Goal: Task Accomplishment & Management: Use online tool/utility

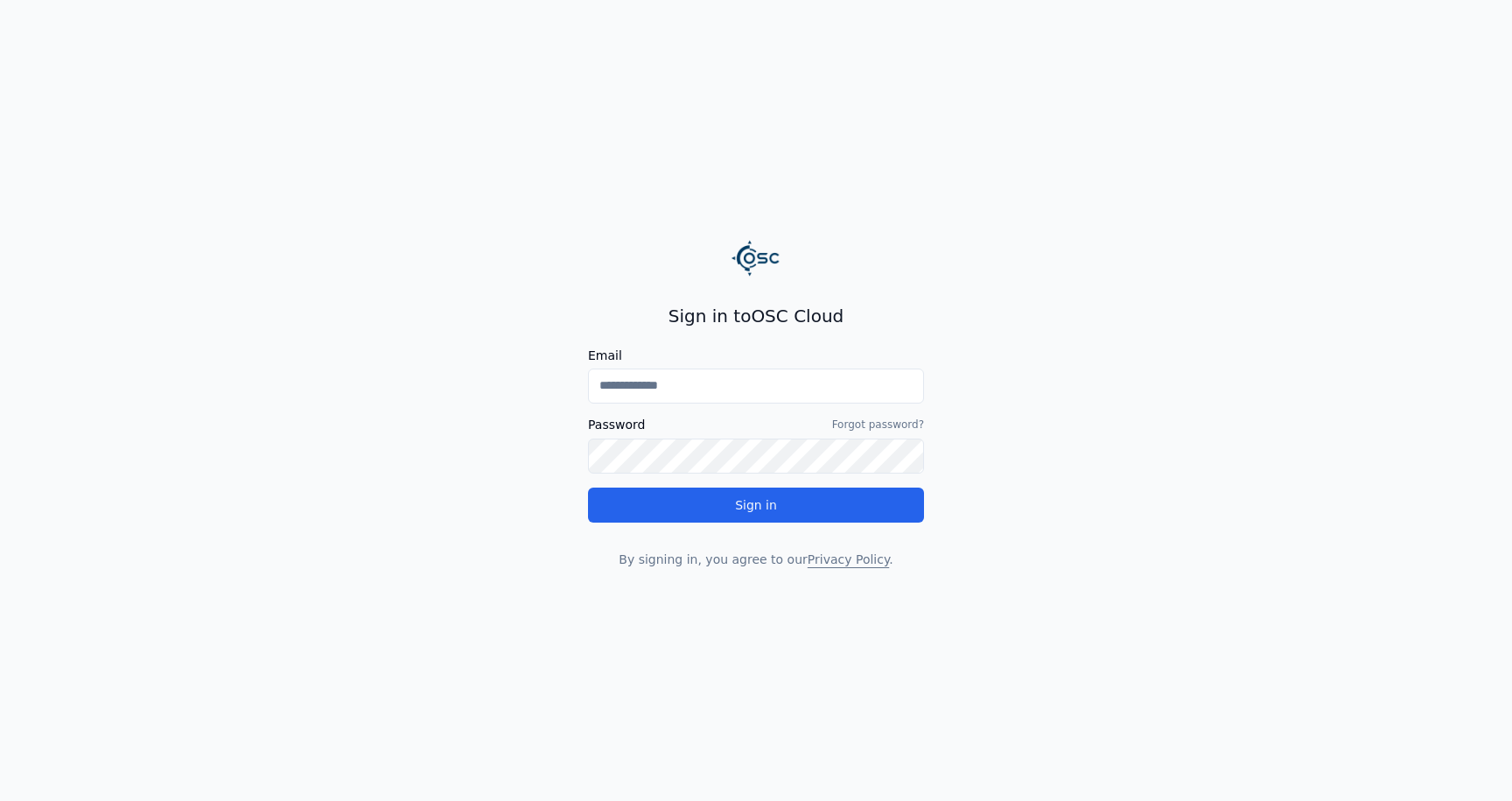
click at [671, 389] on input "Email" at bounding box center [756, 386] width 336 height 35
drag, startPoint x: 671, startPoint y: 389, endPoint x: 704, endPoint y: 494, distance: 110.1
click at [704, 494] on div "Email Password Forgot password? Sign in" at bounding box center [756, 436] width 336 height 174
type input "**********"
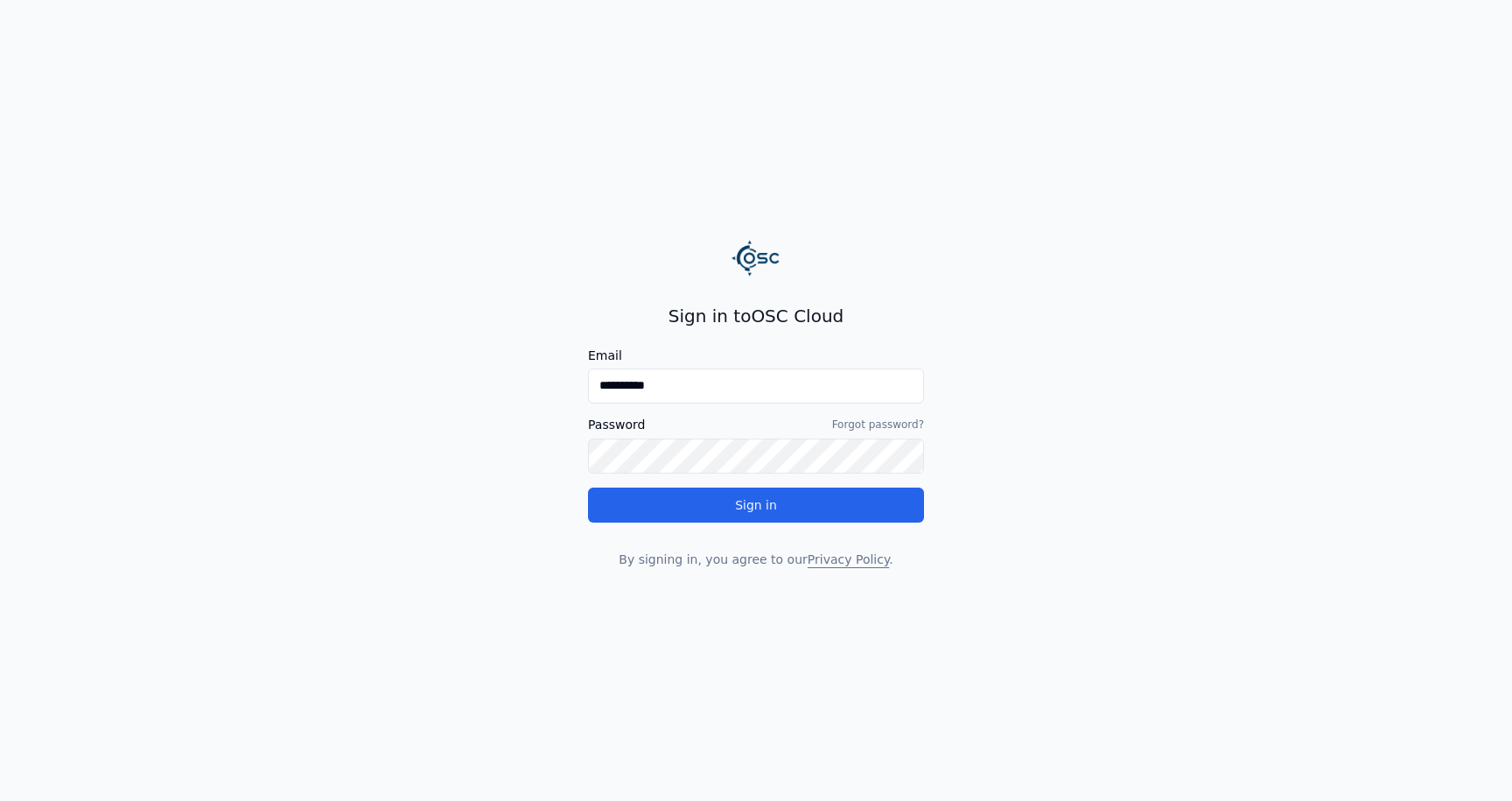
click at [670, 386] on input "**********" at bounding box center [756, 386] width 336 height 35
click at [778, 506] on button "Sign in" at bounding box center [756, 505] width 336 height 35
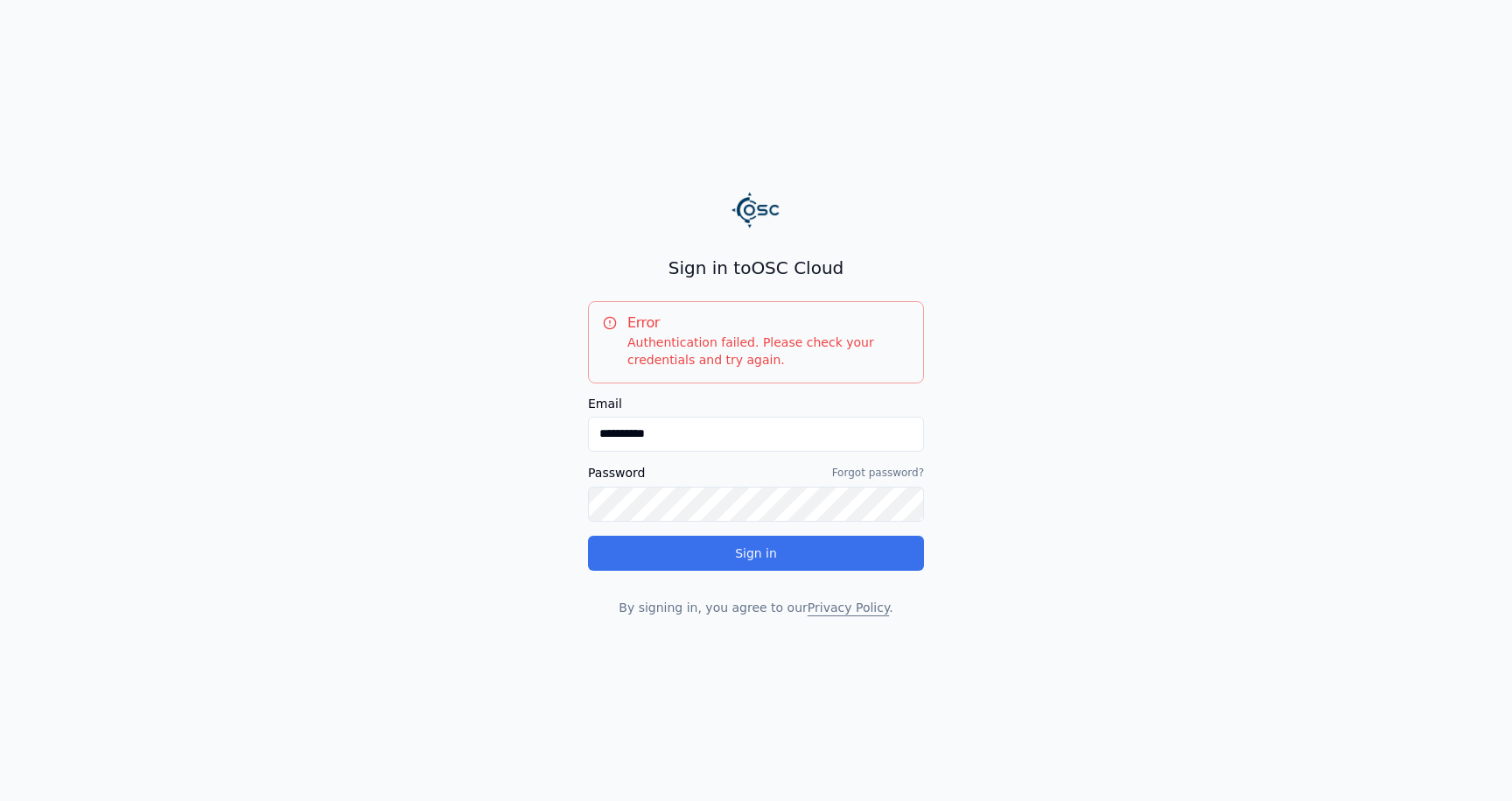
click at [588, 535] on button "Sign in" at bounding box center [756, 553] width 336 height 35
click at [654, 428] on input "**********" at bounding box center [756, 434] width 336 height 35
click at [688, 436] on input "**********" at bounding box center [756, 434] width 336 height 35
drag, startPoint x: 688, startPoint y: 436, endPoint x: 526, endPoint y: 444, distance: 162.2
click at [526, 444] on main "**********" at bounding box center [756, 400] width 1512 height 801
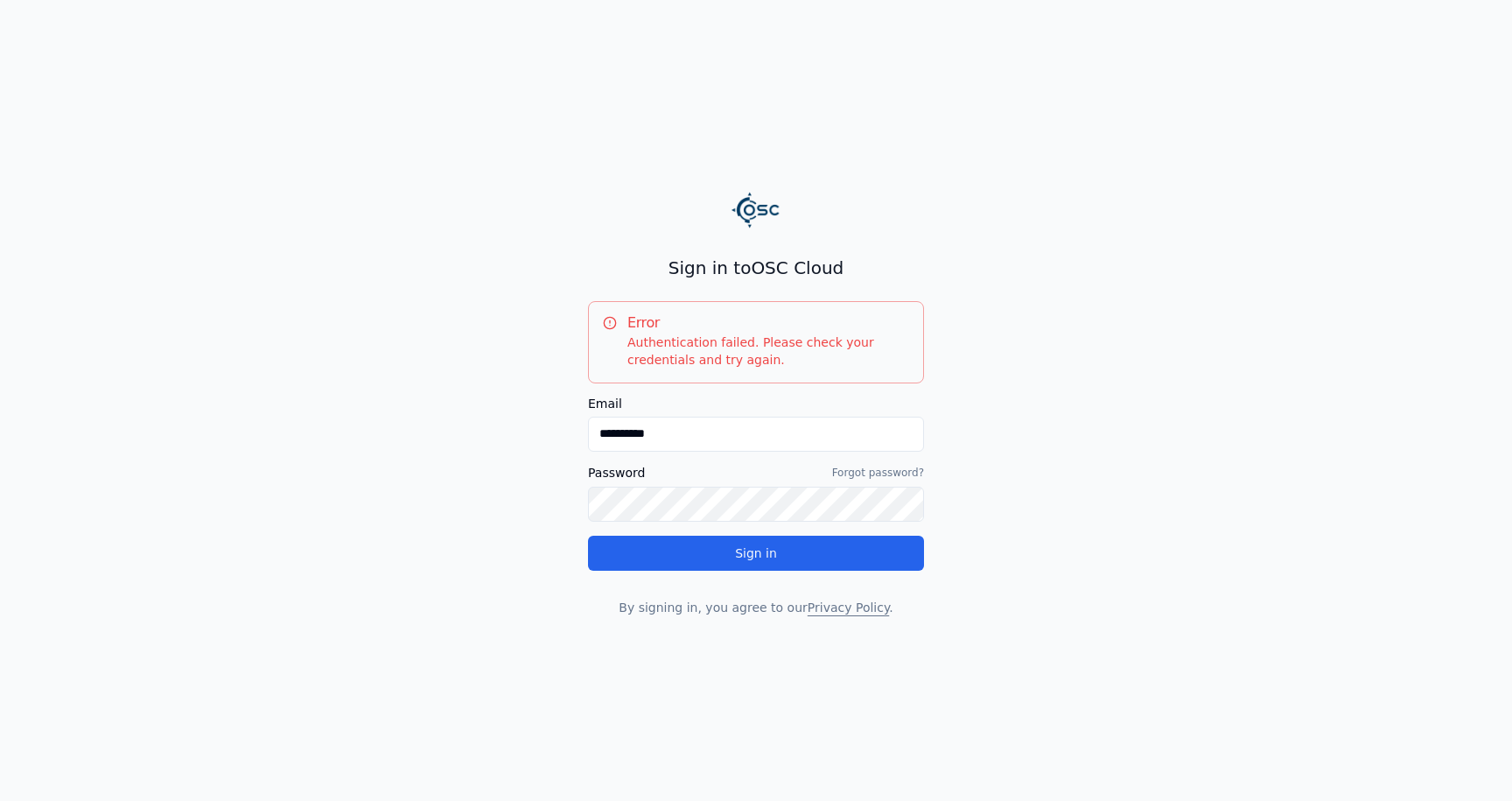
drag, startPoint x: 732, startPoint y: 434, endPoint x: 533, endPoint y: 420, distance: 199.5
click at [645, 434] on input "**********" at bounding box center [756, 434] width 336 height 35
type input "**********"
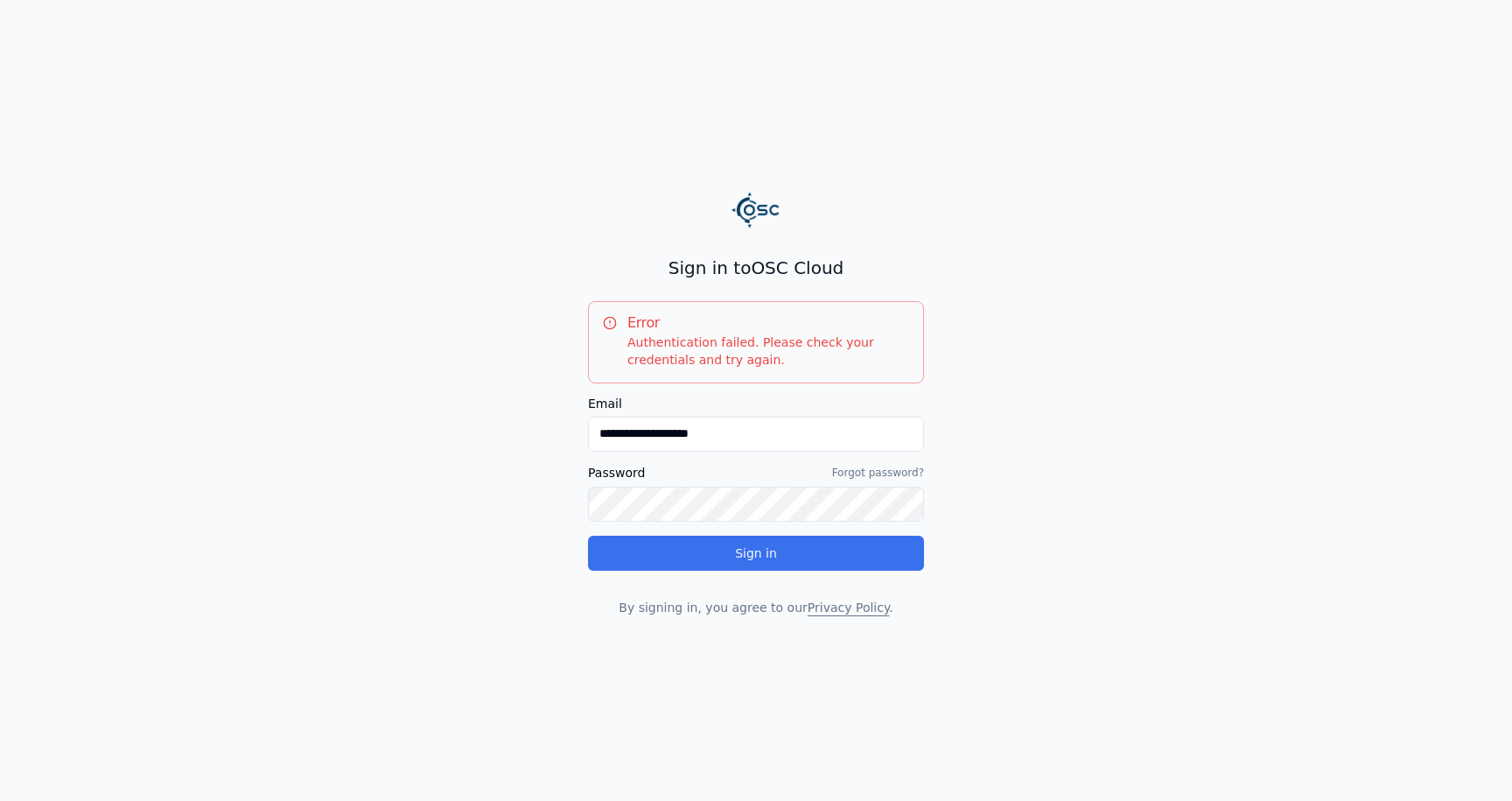
click at [755, 554] on button "Sign in" at bounding box center [756, 553] width 336 height 35
click at [588, 535] on button "Sign in" at bounding box center [756, 553] width 336 height 35
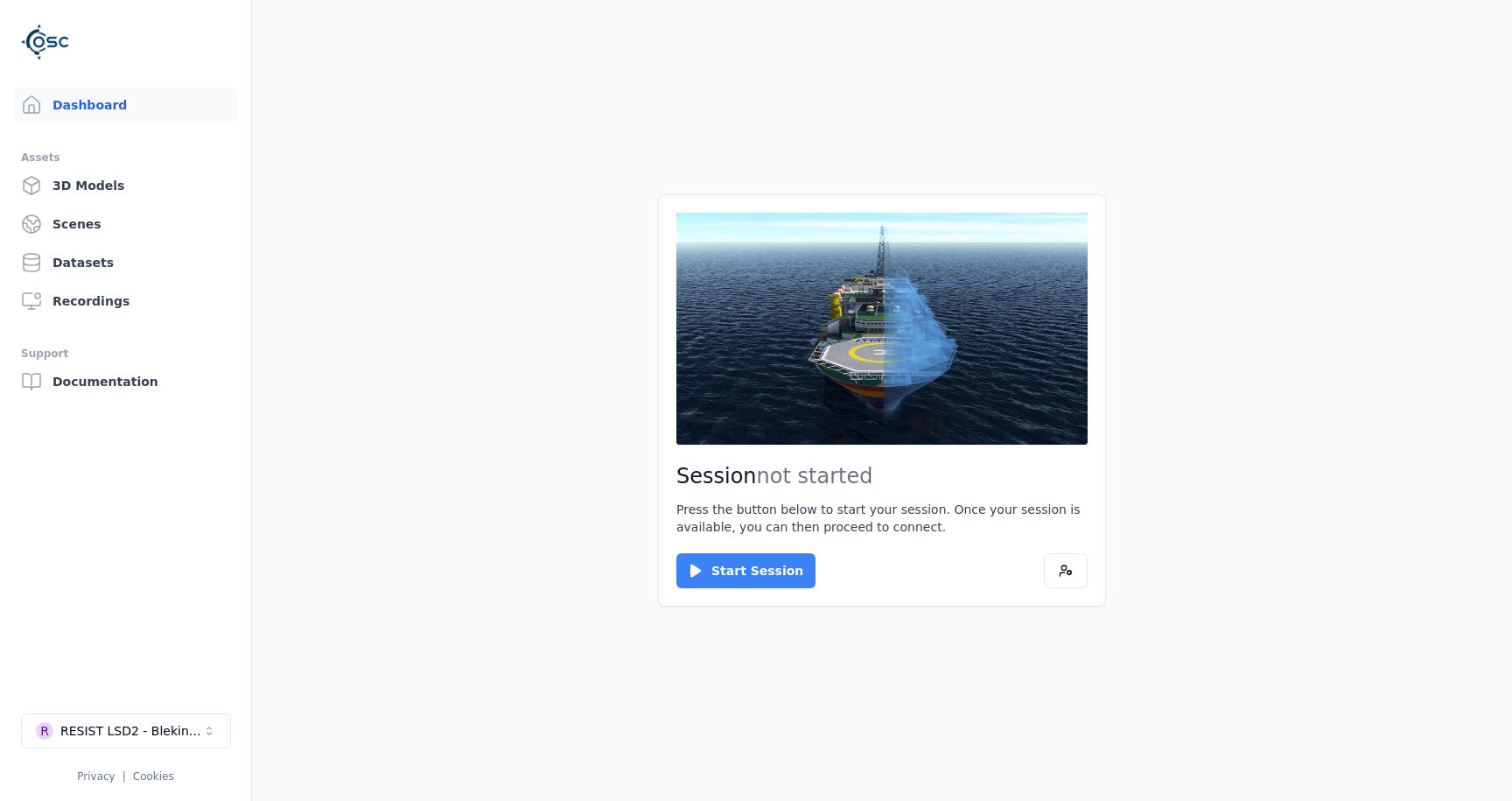
click at [771, 576] on button "Start Session" at bounding box center [745, 571] width 139 height 35
click at [711, 573] on button "Connect" at bounding box center [717, 571] width 81 height 35
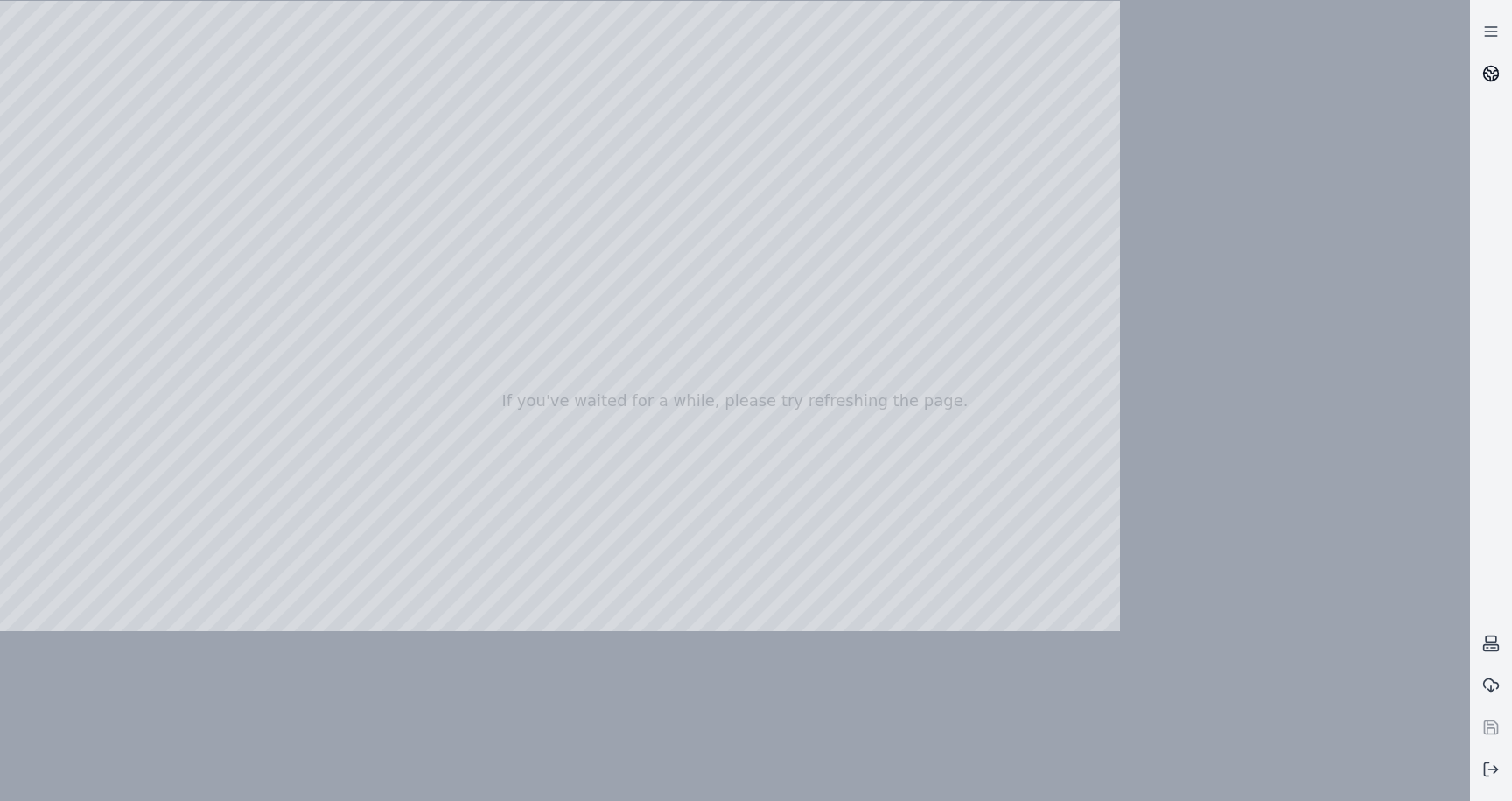
click at [1493, 75] on icon at bounding box center [1491, 74] width 17 height 17
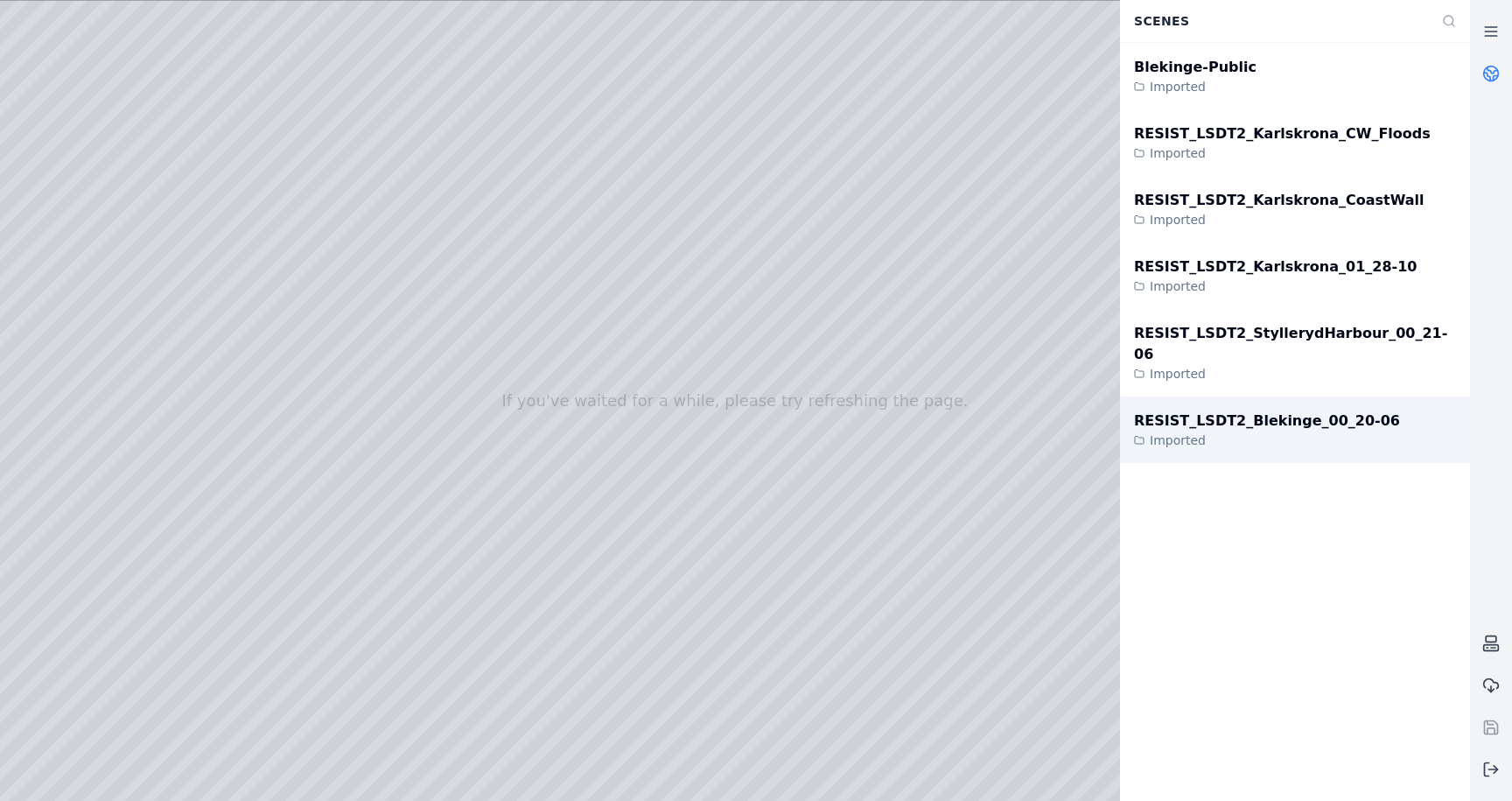
click at [1309, 411] on div "RESIST_LSDT2_Blekinge_00_20-06" at bounding box center [1266, 421] width 266 height 21
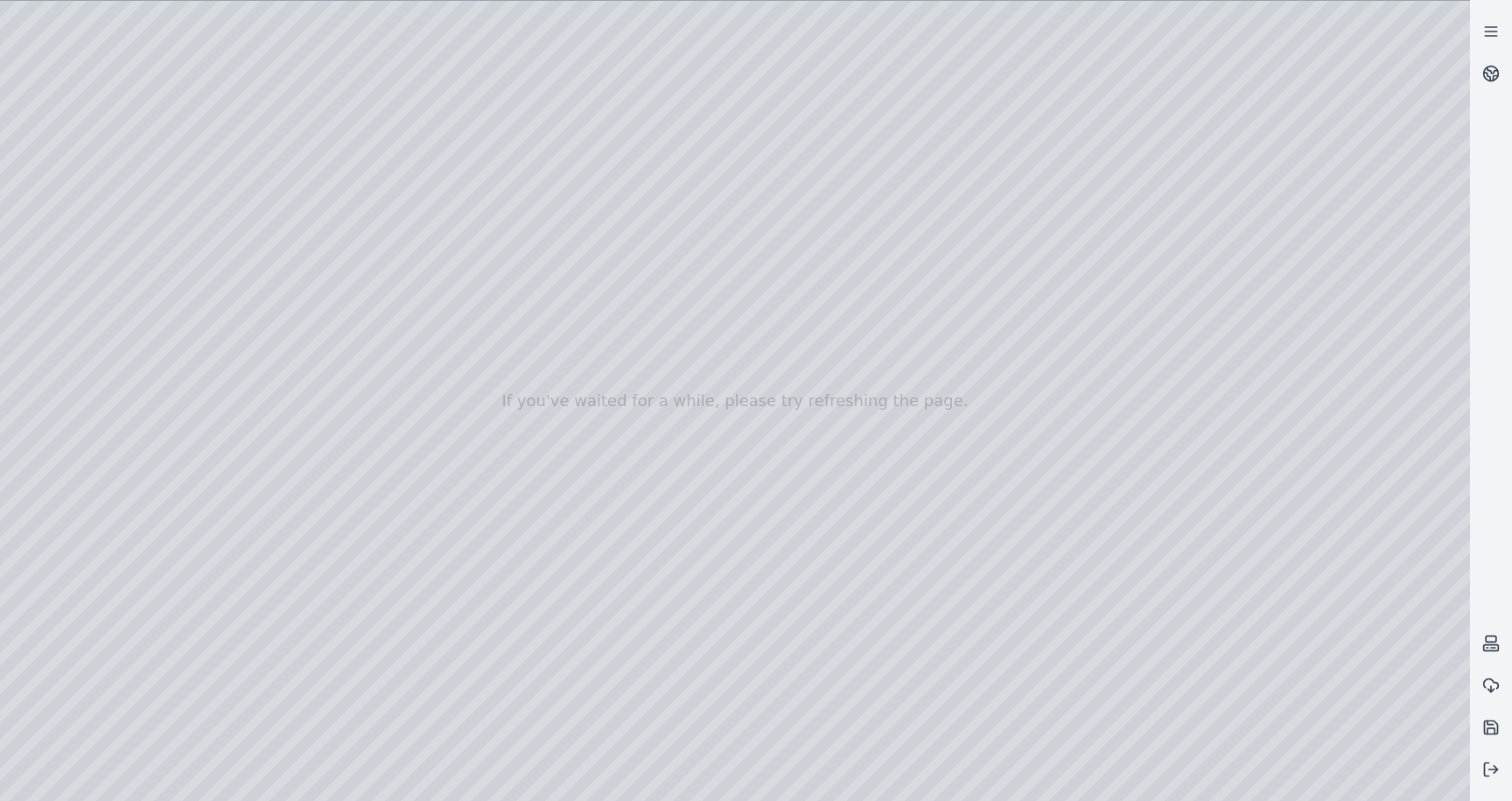
click at [1368, 787] on div at bounding box center [735, 401] width 1471 height 800
click at [1330, 743] on div at bounding box center [735, 401] width 1471 height 800
drag, startPoint x: 753, startPoint y: 438, endPoint x: 1230, endPoint y: 428, distance: 477.1
click at [1230, 428] on div at bounding box center [735, 401] width 1471 height 800
click at [744, 438] on div at bounding box center [735, 401] width 1471 height 800
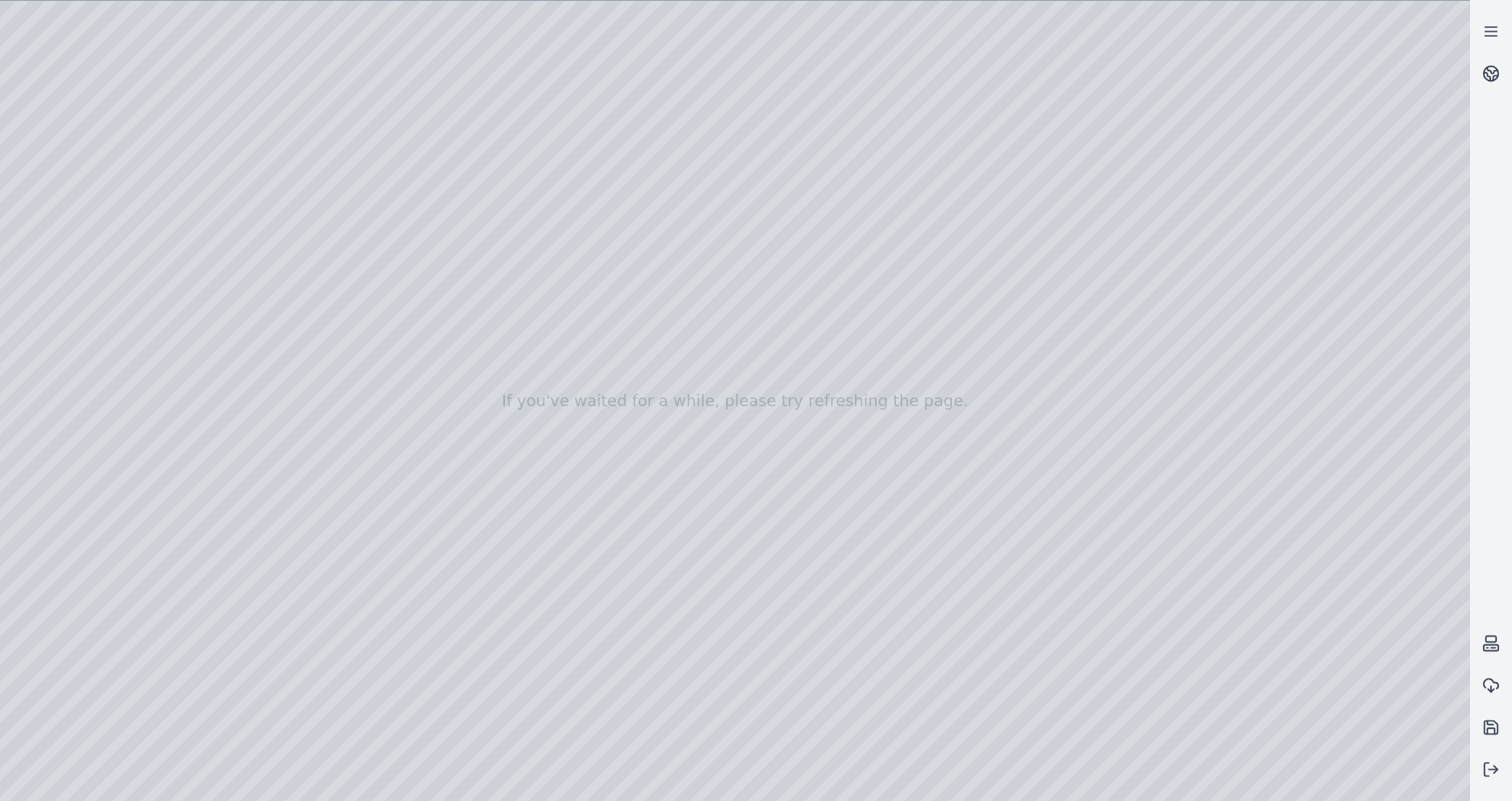
drag, startPoint x: 744, startPoint y: 438, endPoint x: 467, endPoint y: 430, distance: 277.1
click at [467, 430] on div at bounding box center [735, 401] width 1471 height 800
drag, startPoint x: 467, startPoint y: 430, endPoint x: 182, endPoint y: 620, distance: 342.5
click at [1362, 776] on div at bounding box center [735, 401] width 1471 height 800
click at [1219, 781] on div at bounding box center [735, 401] width 1471 height 800
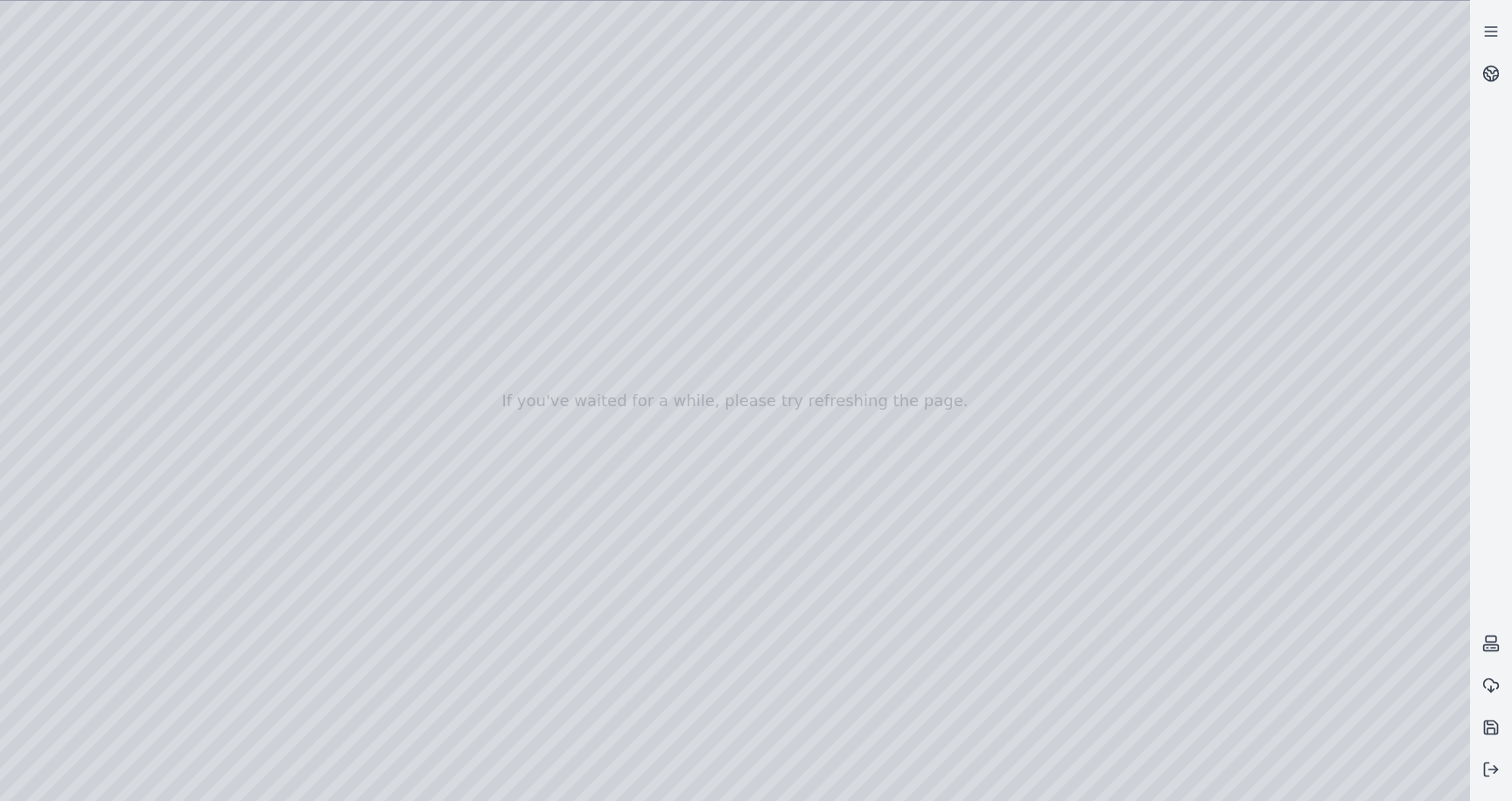
drag, startPoint x: 420, startPoint y: 492, endPoint x: 813, endPoint y: 512, distance: 393.5
click at [813, 512] on div at bounding box center [735, 401] width 1471 height 800
drag, startPoint x: 813, startPoint y: 512, endPoint x: 702, endPoint y: 472, distance: 118.0
drag, startPoint x: 702, startPoint y: 472, endPoint x: 698, endPoint y: 452, distance: 20.4
click at [78, 271] on div at bounding box center [735, 401] width 1471 height 800
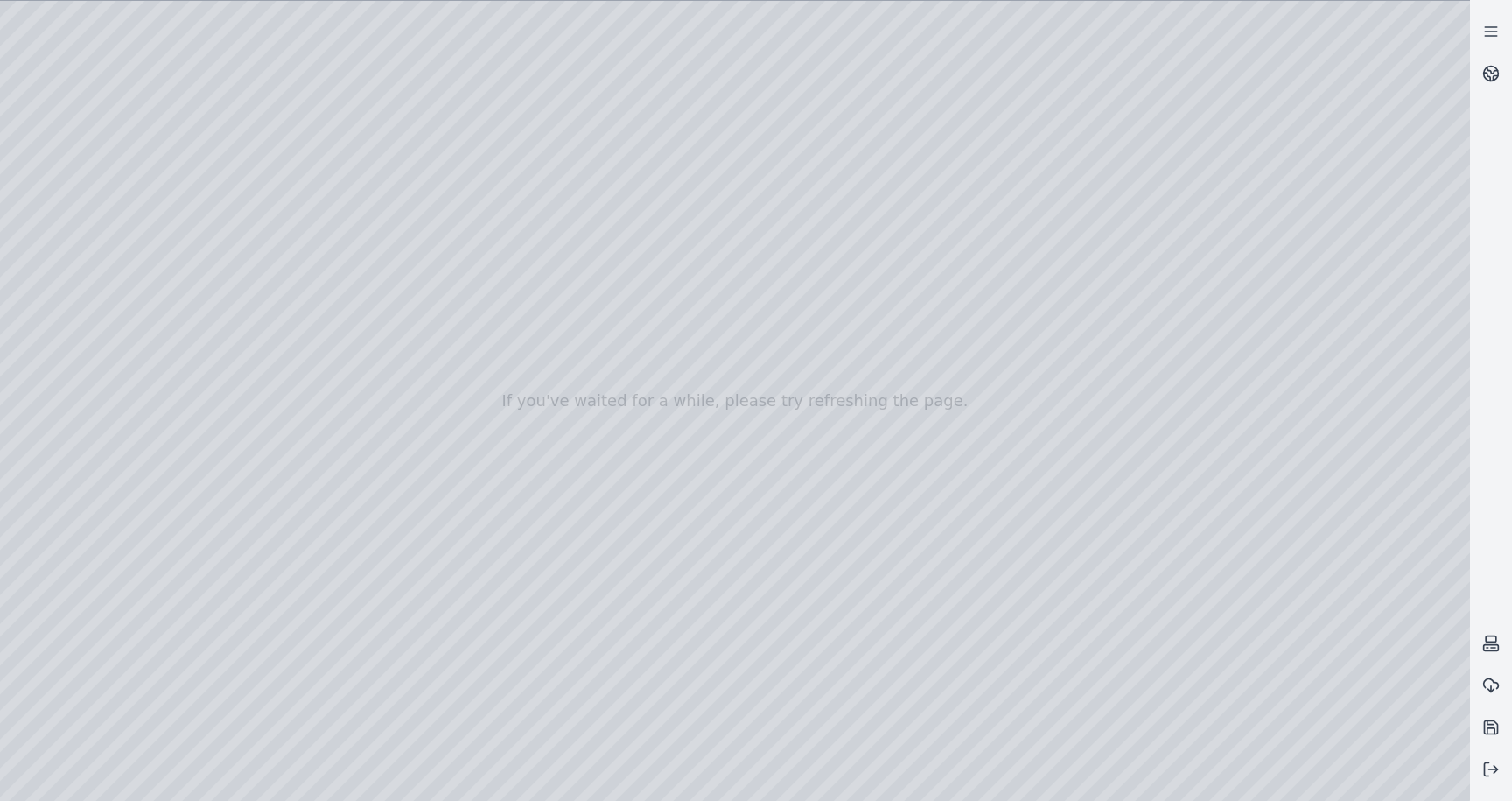
click at [78, 271] on div at bounding box center [735, 401] width 1471 height 800
click at [107, 235] on div at bounding box center [735, 401] width 1471 height 800
click at [87, 294] on div at bounding box center [735, 401] width 1471 height 800
click at [262, 239] on div at bounding box center [735, 401] width 1471 height 800
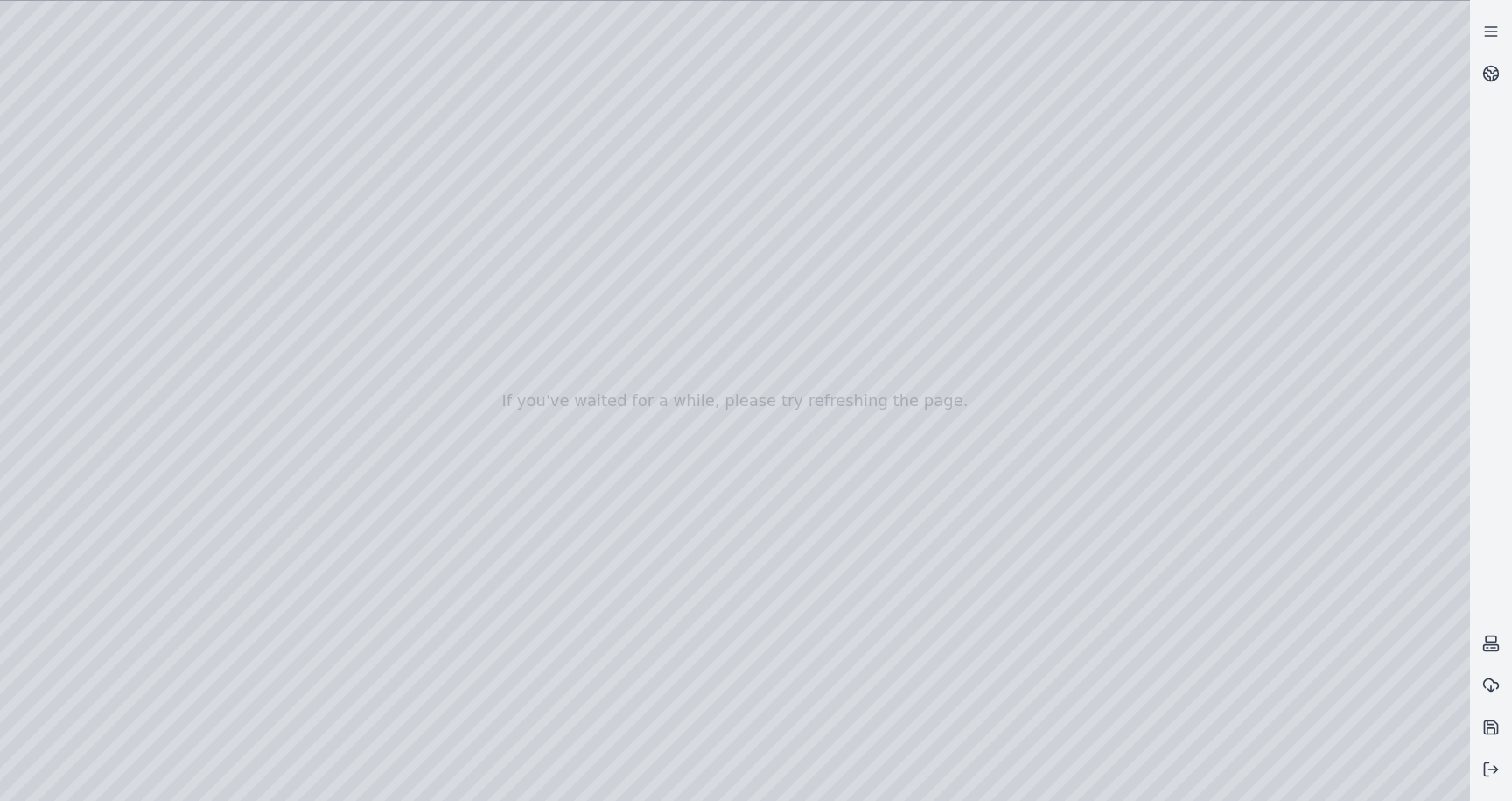
click at [262, 361] on div at bounding box center [735, 401] width 1471 height 800
click at [261, 603] on div at bounding box center [735, 401] width 1471 height 800
click at [261, 482] on div at bounding box center [735, 401] width 1471 height 800
click at [339, 722] on div at bounding box center [735, 401] width 1471 height 800
click at [254, 235] on div at bounding box center [735, 401] width 1471 height 800
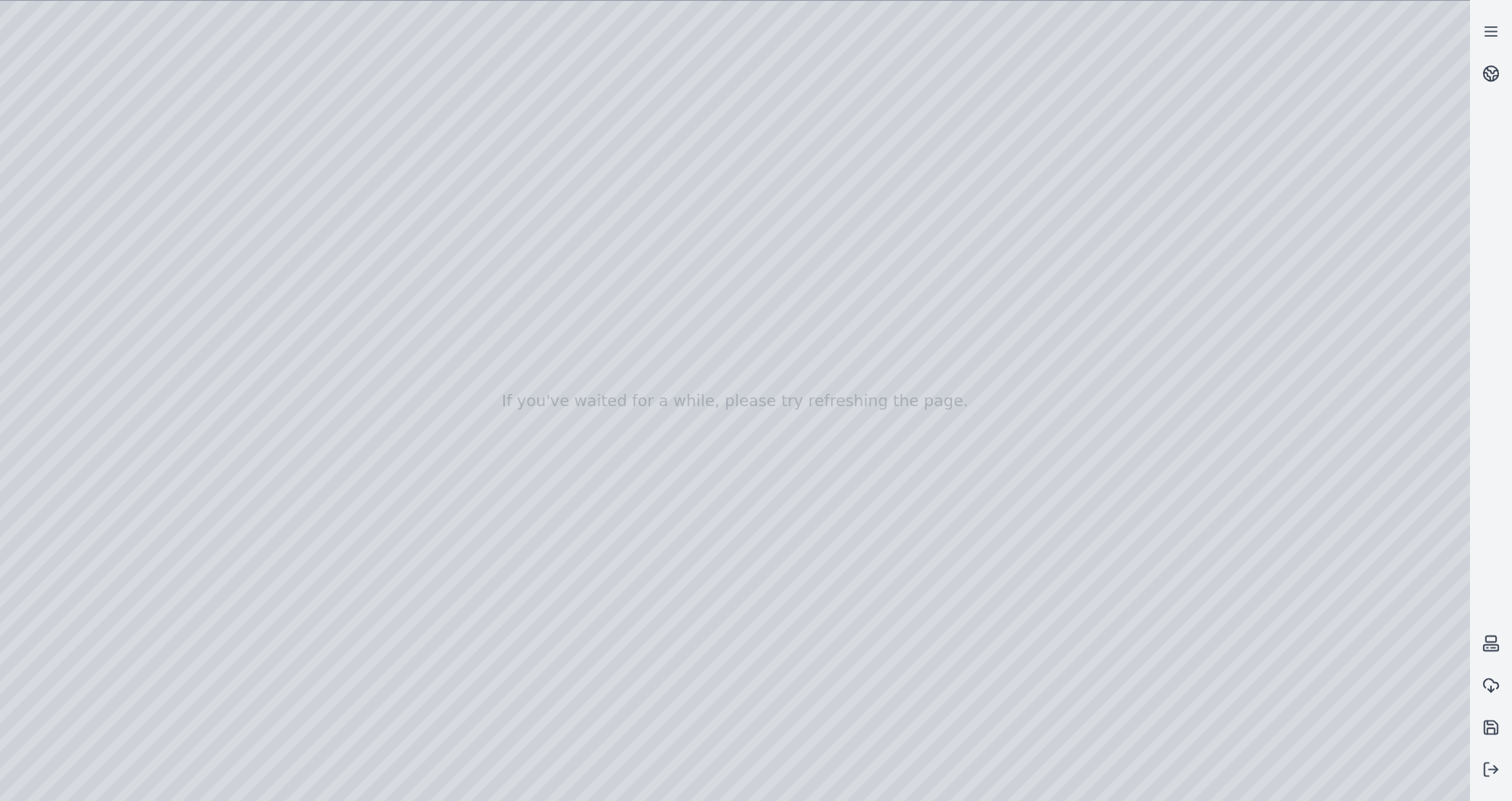
click at [336, 723] on div at bounding box center [735, 401] width 1471 height 800
click at [195, 135] on div at bounding box center [735, 401] width 1471 height 800
click at [329, 176] on div at bounding box center [735, 401] width 1471 height 800
click at [242, 166] on div at bounding box center [735, 401] width 1471 height 800
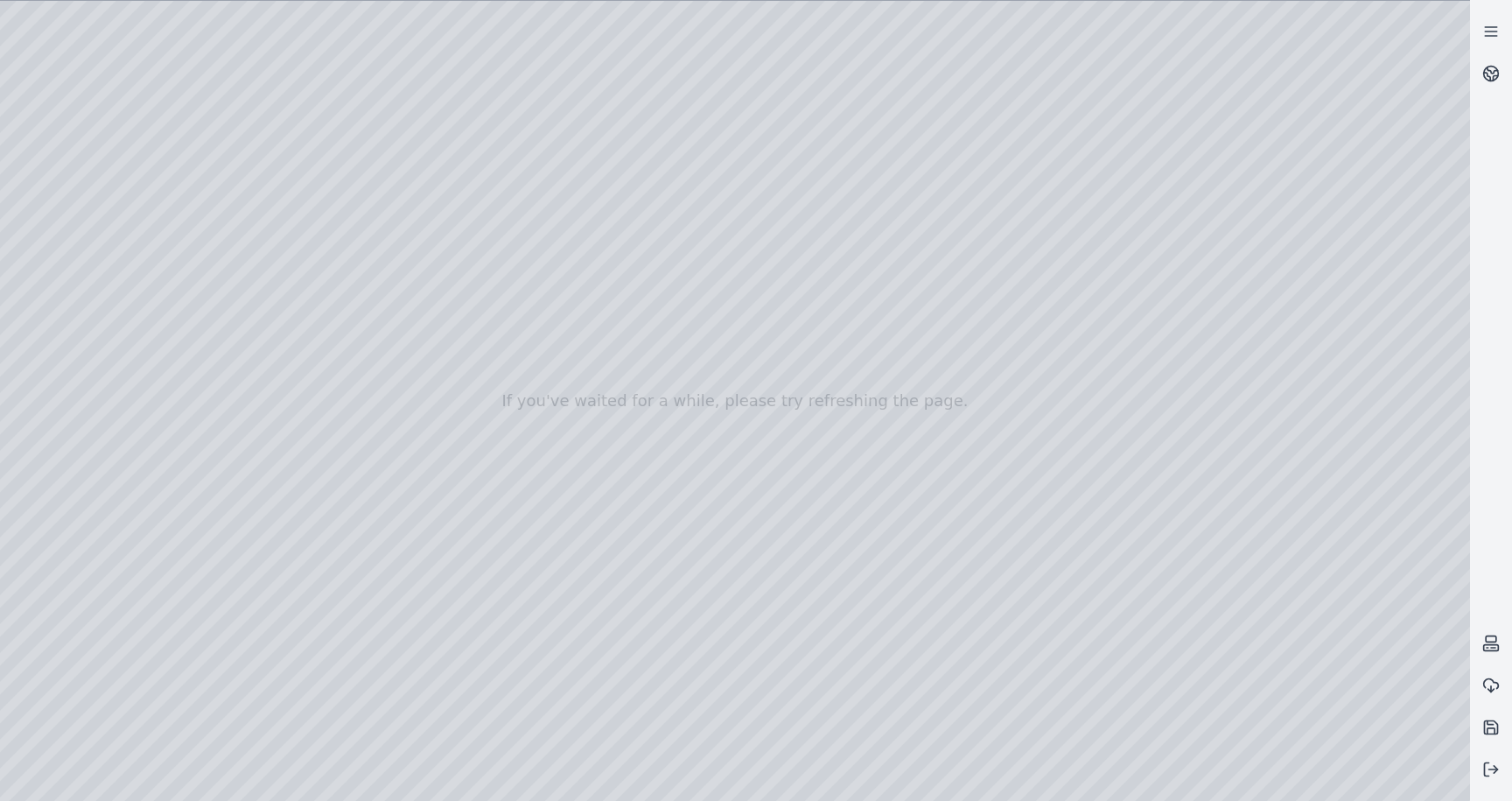
click at [77, 320] on div at bounding box center [735, 401] width 1471 height 800
drag, startPoint x: 352, startPoint y: 291, endPoint x: 354, endPoint y: 299, distance: 8.2
click at [354, 299] on div at bounding box center [735, 401] width 1471 height 800
drag, startPoint x: 185, startPoint y: 455, endPoint x: 217, endPoint y: 457, distance: 32.1
click at [217, 457] on div at bounding box center [735, 401] width 1471 height 800
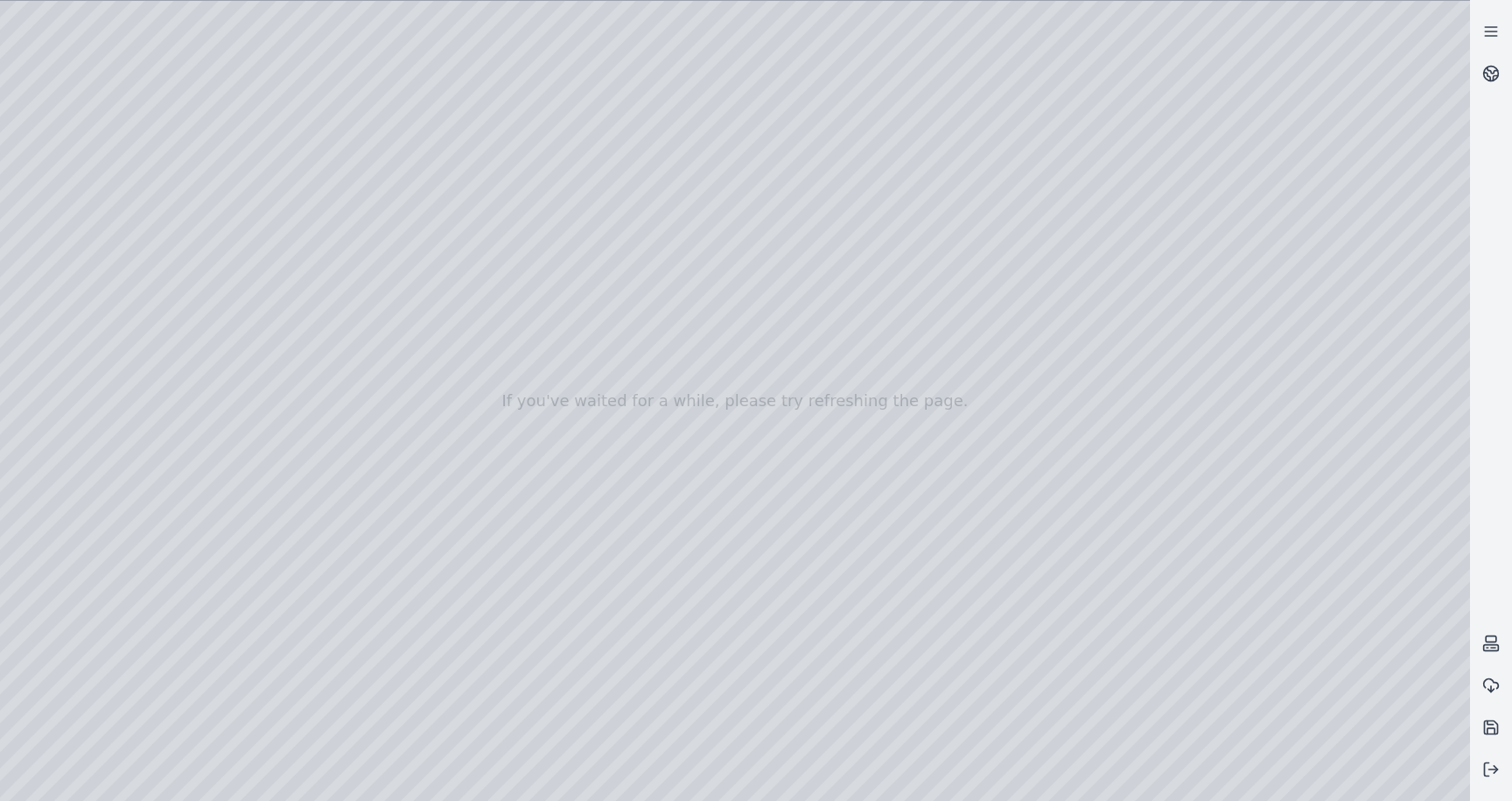
click at [324, 719] on div at bounding box center [735, 401] width 1471 height 800
click at [80, 290] on div at bounding box center [735, 401] width 1471 height 800
click at [79, 258] on div at bounding box center [735, 401] width 1471 height 800
click at [348, 451] on div at bounding box center [735, 401] width 1471 height 800
click at [229, 333] on div at bounding box center [735, 401] width 1471 height 800
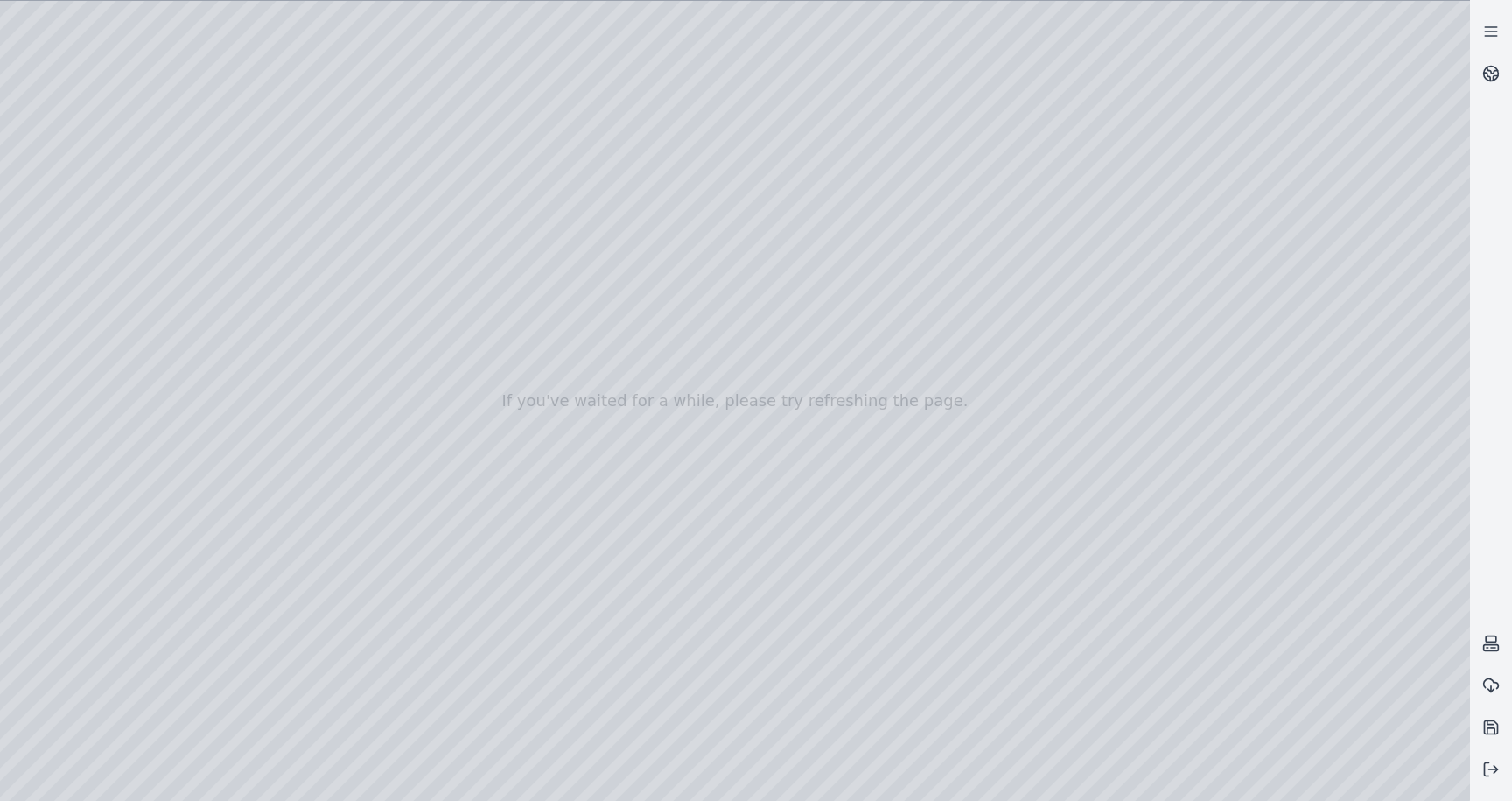
click at [193, 399] on div at bounding box center [735, 401] width 1471 height 800
click at [349, 713] on div at bounding box center [735, 401] width 1471 height 800
click at [343, 450] on div at bounding box center [735, 401] width 1471 height 800
click at [227, 334] on div at bounding box center [735, 401] width 1471 height 800
click at [183, 351] on div at bounding box center [735, 401] width 1471 height 800
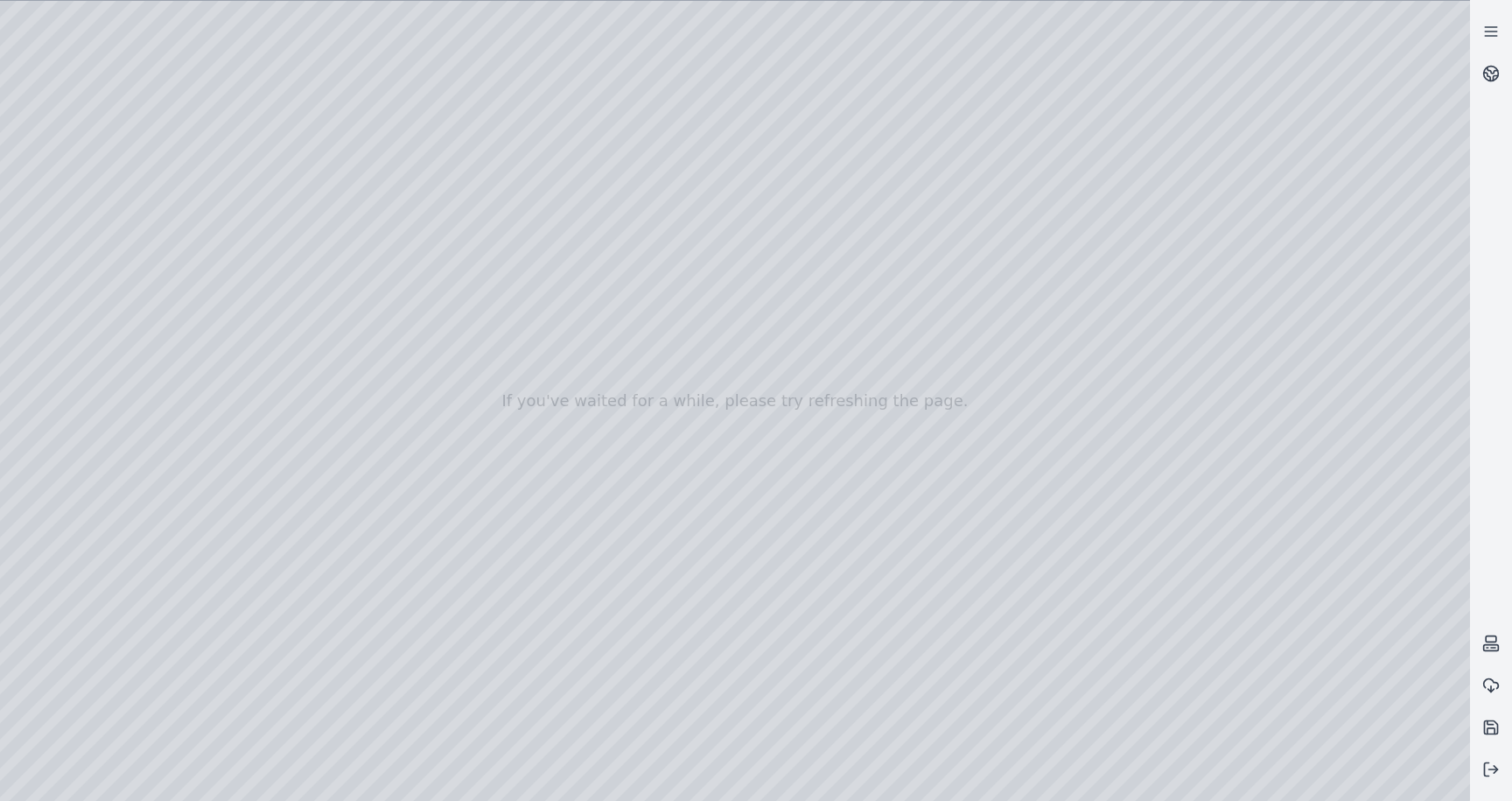
click at [204, 590] on div at bounding box center [735, 401] width 1471 height 800
click at [292, 574] on div at bounding box center [735, 401] width 1471 height 800
click at [275, 577] on div at bounding box center [735, 401] width 1471 height 800
click at [201, 581] on div at bounding box center [735, 401] width 1471 height 800
click at [343, 719] on div at bounding box center [735, 401] width 1471 height 800
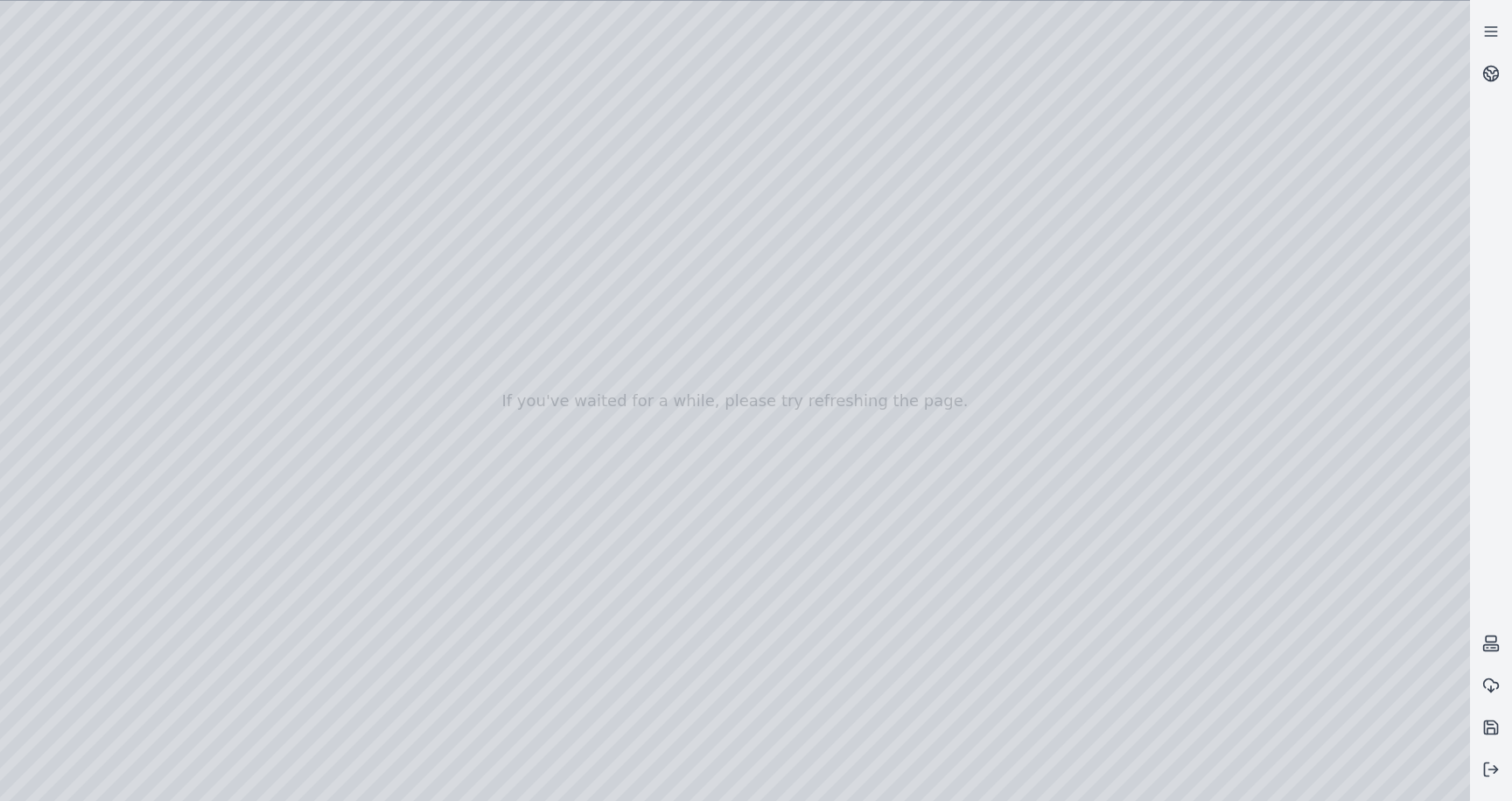
click at [238, 339] on div at bounding box center [735, 401] width 1471 height 800
click at [234, 405] on div at bounding box center [735, 401] width 1471 height 800
click at [234, 334] on div at bounding box center [735, 401] width 1471 height 800
click at [307, 701] on div at bounding box center [735, 401] width 1471 height 800
click at [318, 717] on div at bounding box center [735, 401] width 1471 height 800
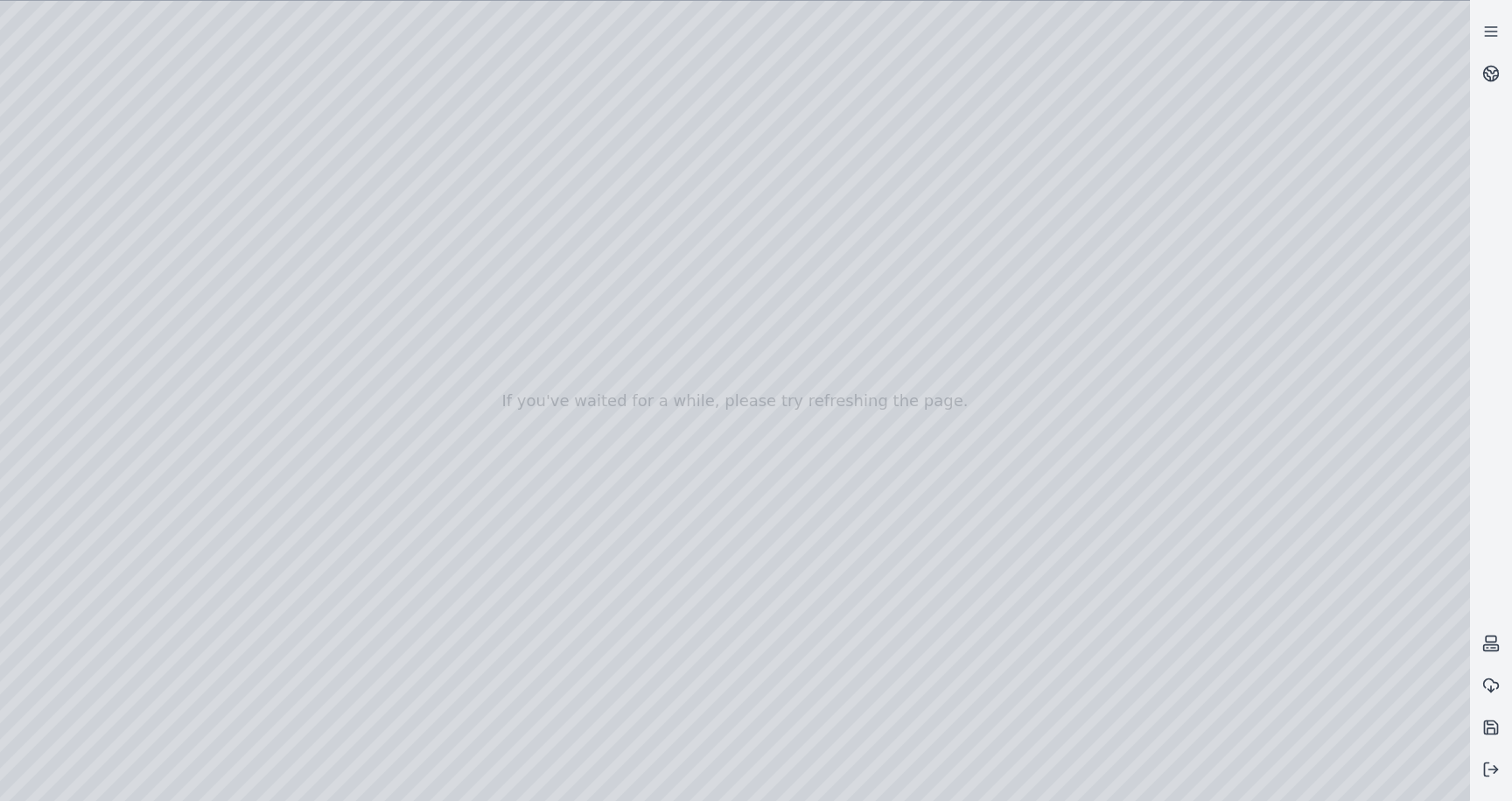
click at [227, 343] on div at bounding box center [735, 401] width 1471 height 800
click at [198, 366] on div at bounding box center [735, 401] width 1471 height 800
click at [331, 718] on div at bounding box center [735, 401] width 1471 height 800
click at [226, 335] on div at bounding box center [735, 401] width 1471 height 800
drag, startPoint x: 237, startPoint y: 407, endPoint x: 236, endPoint y: 376, distance: 31.0
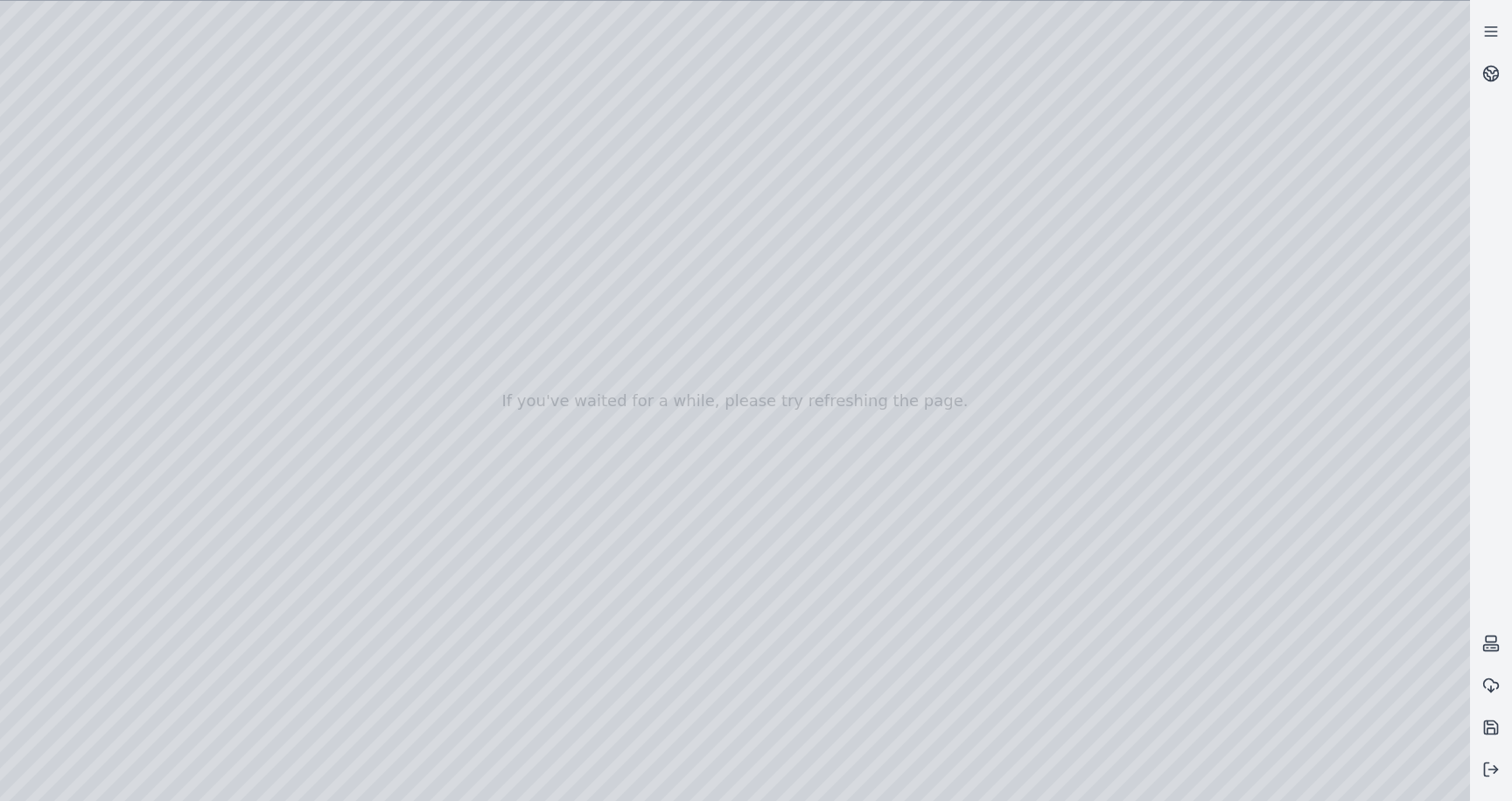
click at [236, 376] on div at bounding box center [735, 401] width 1471 height 800
click at [170, 395] on div at bounding box center [735, 401] width 1471 height 800
click at [333, 723] on div at bounding box center [735, 401] width 1471 height 800
drag, startPoint x: 555, startPoint y: 548, endPoint x: 783, endPoint y: 534, distance: 228.4
click at [783, 534] on div at bounding box center [735, 401] width 1471 height 800
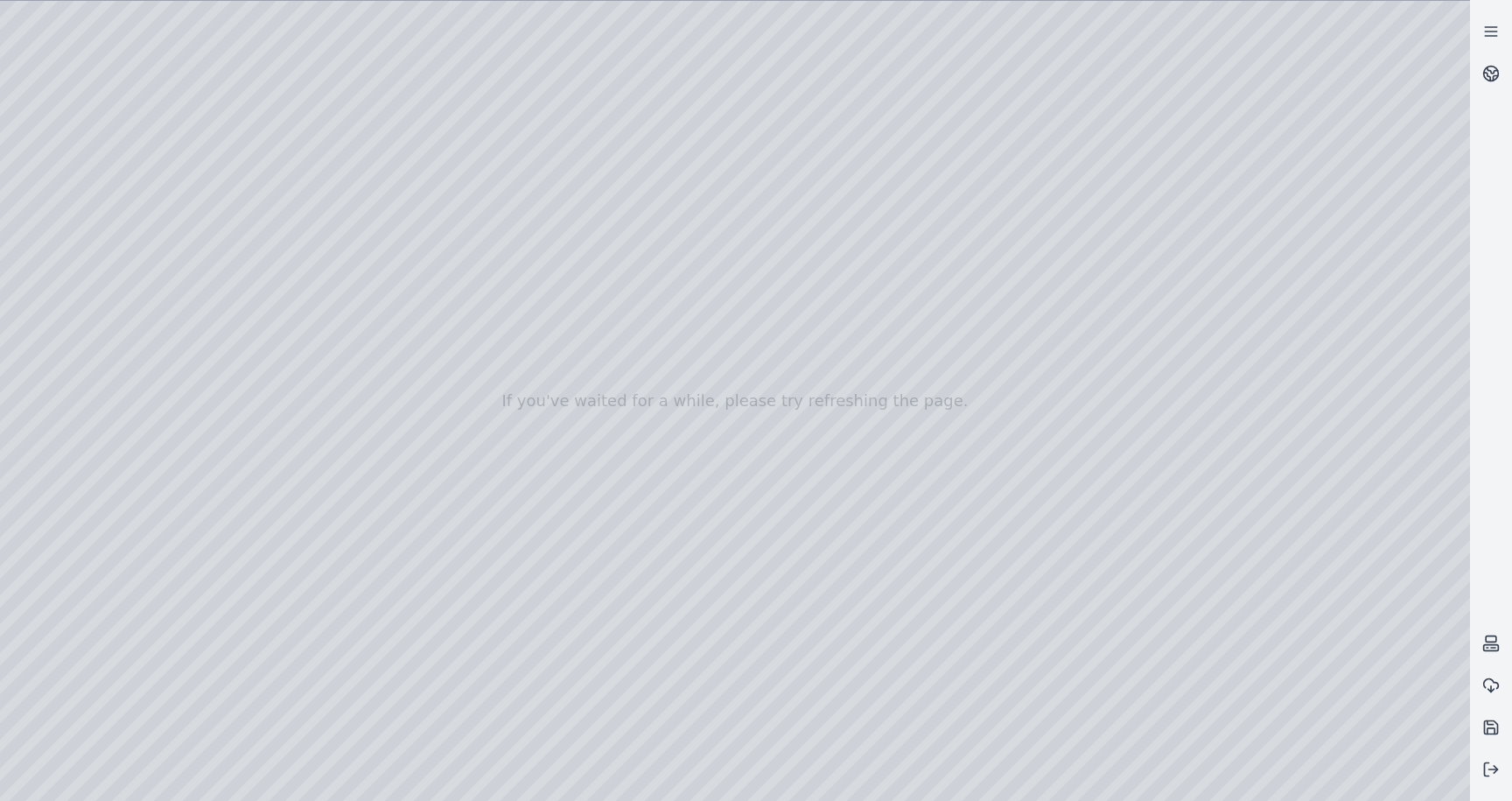
click at [232, 336] on div at bounding box center [735, 401] width 1471 height 800
drag, startPoint x: 240, startPoint y: 380, endPoint x: 240, endPoint y: 340, distance: 40.0
click at [240, 340] on div at bounding box center [735, 401] width 1471 height 800
click at [176, 397] on div at bounding box center [735, 401] width 1471 height 800
click at [343, 719] on div at bounding box center [735, 401] width 1471 height 800
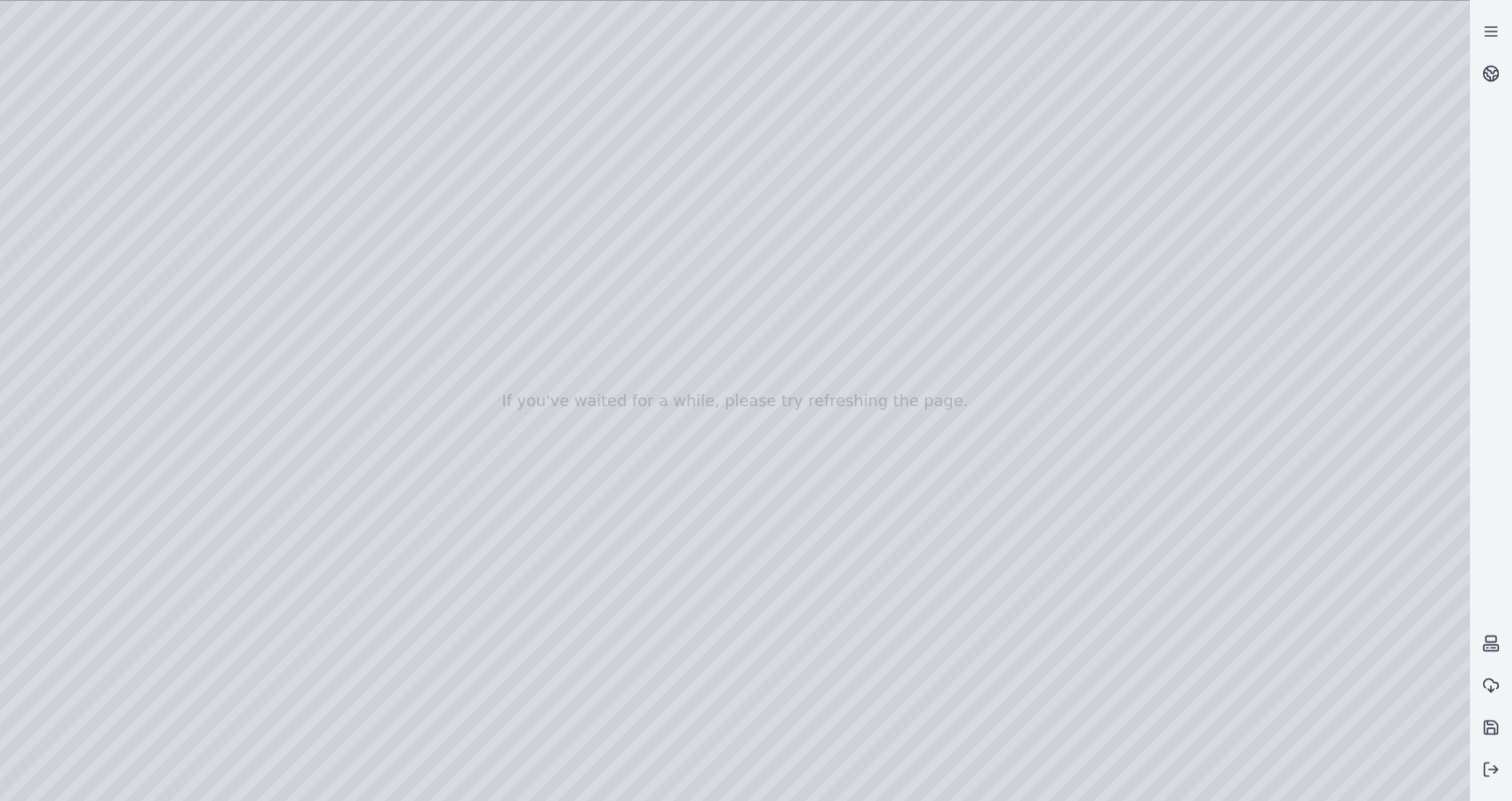
click at [195, 583] on div at bounding box center [735, 401] width 1471 height 800
click at [364, 563] on div at bounding box center [735, 401] width 1471 height 800
click at [346, 725] on div at bounding box center [735, 401] width 1471 height 800
click at [93, 294] on div at bounding box center [735, 401] width 1471 height 800
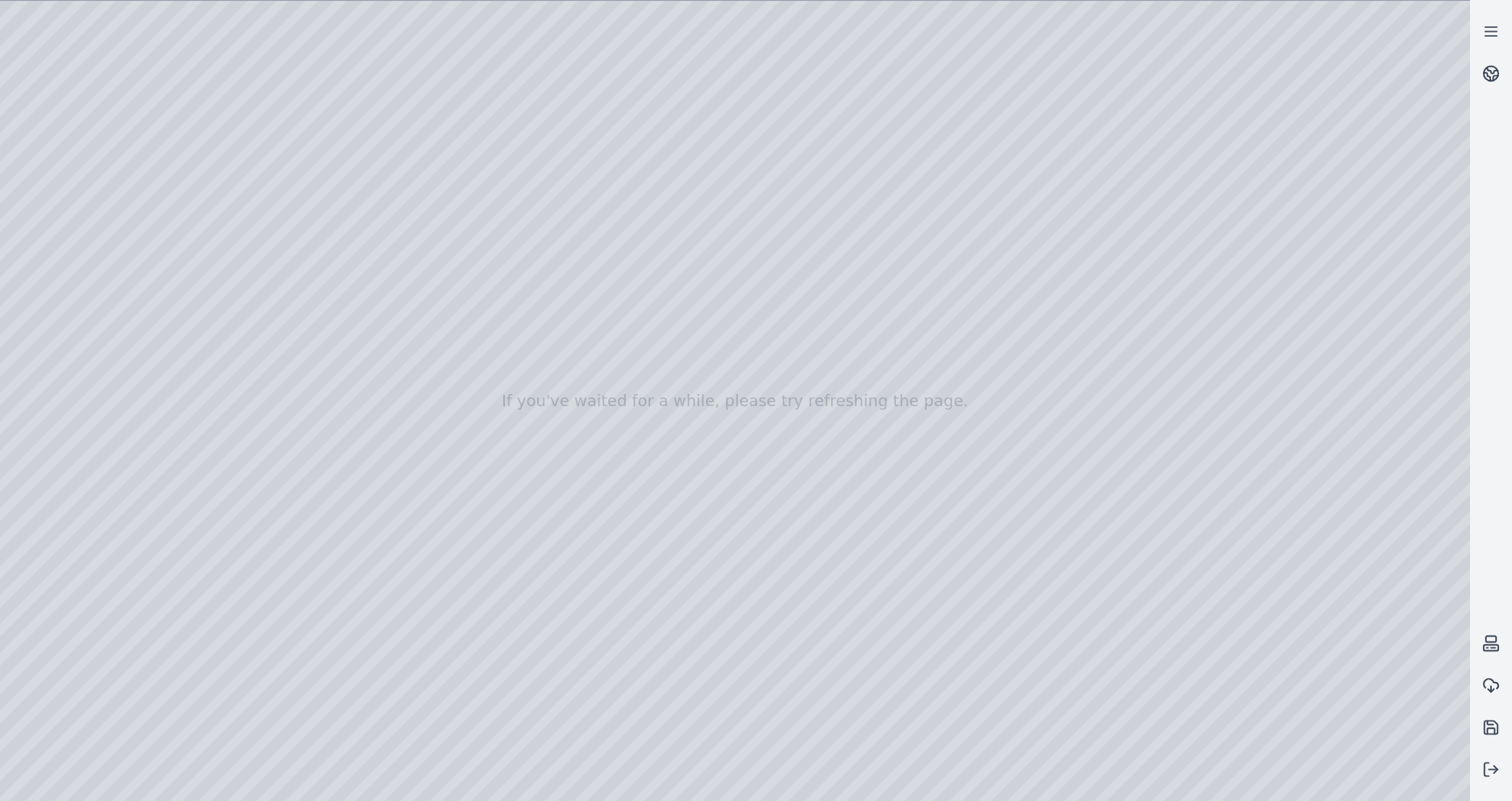
click at [84, 321] on div at bounding box center [735, 401] width 1471 height 800
drag, startPoint x: 210, startPoint y: 459, endPoint x: 170, endPoint y: 458, distance: 40.0
click at [170, 458] on div at bounding box center [735, 401] width 1471 height 800
drag, startPoint x: 177, startPoint y: 584, endPoint x: 314, endPoint y: 591, distance: 137.2
click at [314, 591] on div at bounding box center [735, 401] width 1471 height 800
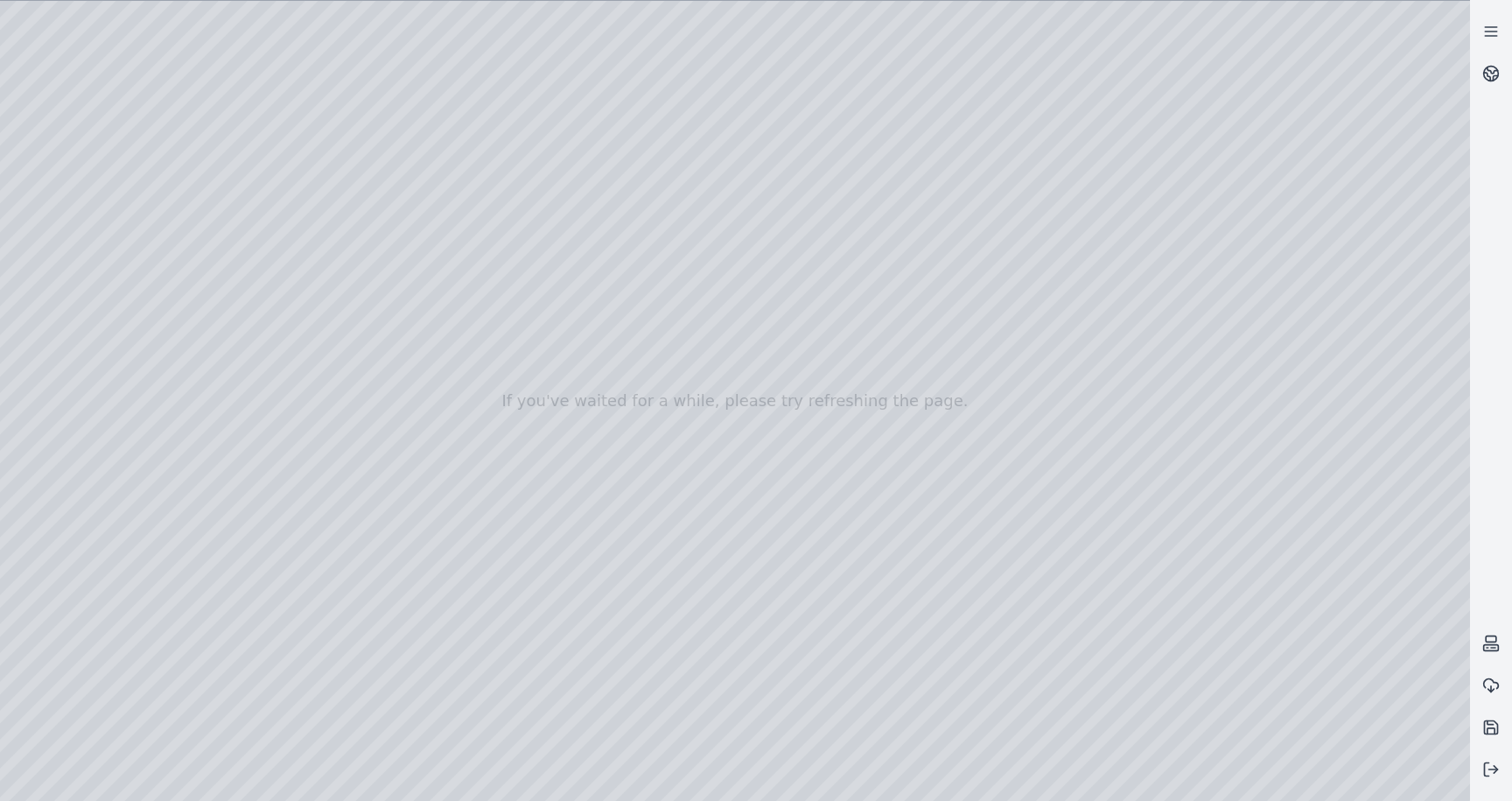
click at [344, 724] on div at bounding box center [735, 401] width 1471 height 800
drag, startPoint x: 314, startPoint y: 584, endPoint x: 160, endPoint y: 583, distance: 154.0
click at [160, 583] on div at bounding box center [735, 401] width 1471 height 800
drag, startPoint x: 177, startPoint y: 643, endPoint x: 379, endPoint y: 653, distance: 202.2
click at [379, 653] on div at bounding box center [735, 401] width 1471 height 800
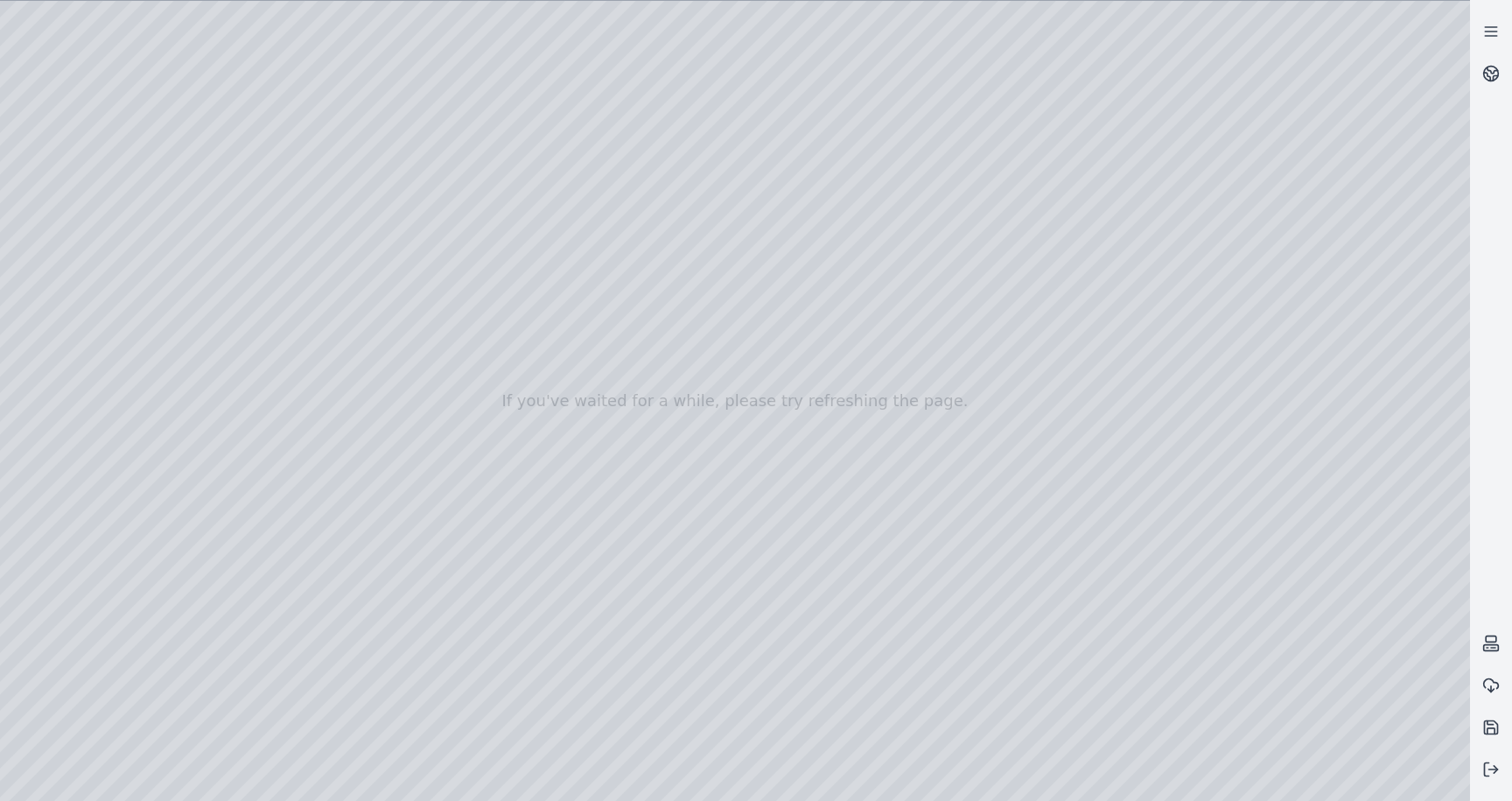
click at [343, 720] on div at bounding box center [735, 401] width 1471 height 800
click at [80, 266] on div at bounding box center [735, 401] width 1471 height 800
click at [75, 284] on div at bounding box center [735, 401] width 1471 height 800
click at [91, 270] on div at bounding box center [735, 401] width 1471 height 800
drag, startPoint x: 208, startPoint y: 522, endPoint x: 186, endPoint y: 523, distance: 22.0
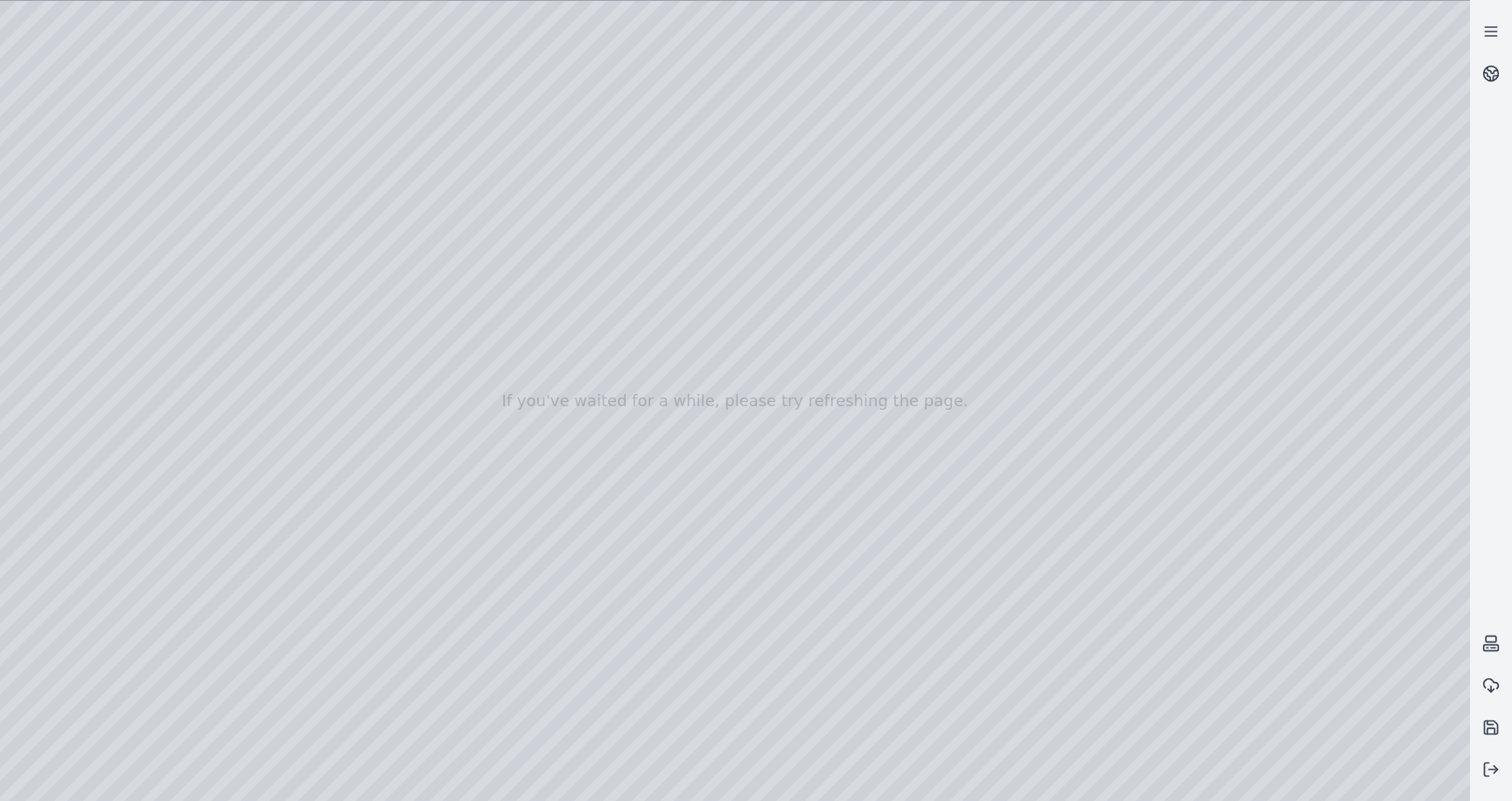
click at [186, 523] on div at bounding box center [735, 401] width 1471 height 800
click at [228, 340] on div at bounding box center [735, 401] width 1471 height 800
click at [198, 360] on div at bounding box center [735, 401] width 1471 height 800
click at [194, 582] on div at bounding box center [735, 401] width 1471 height 800
click at [195, 581] on div at bounding box center [735, 401] width 1471 height 800
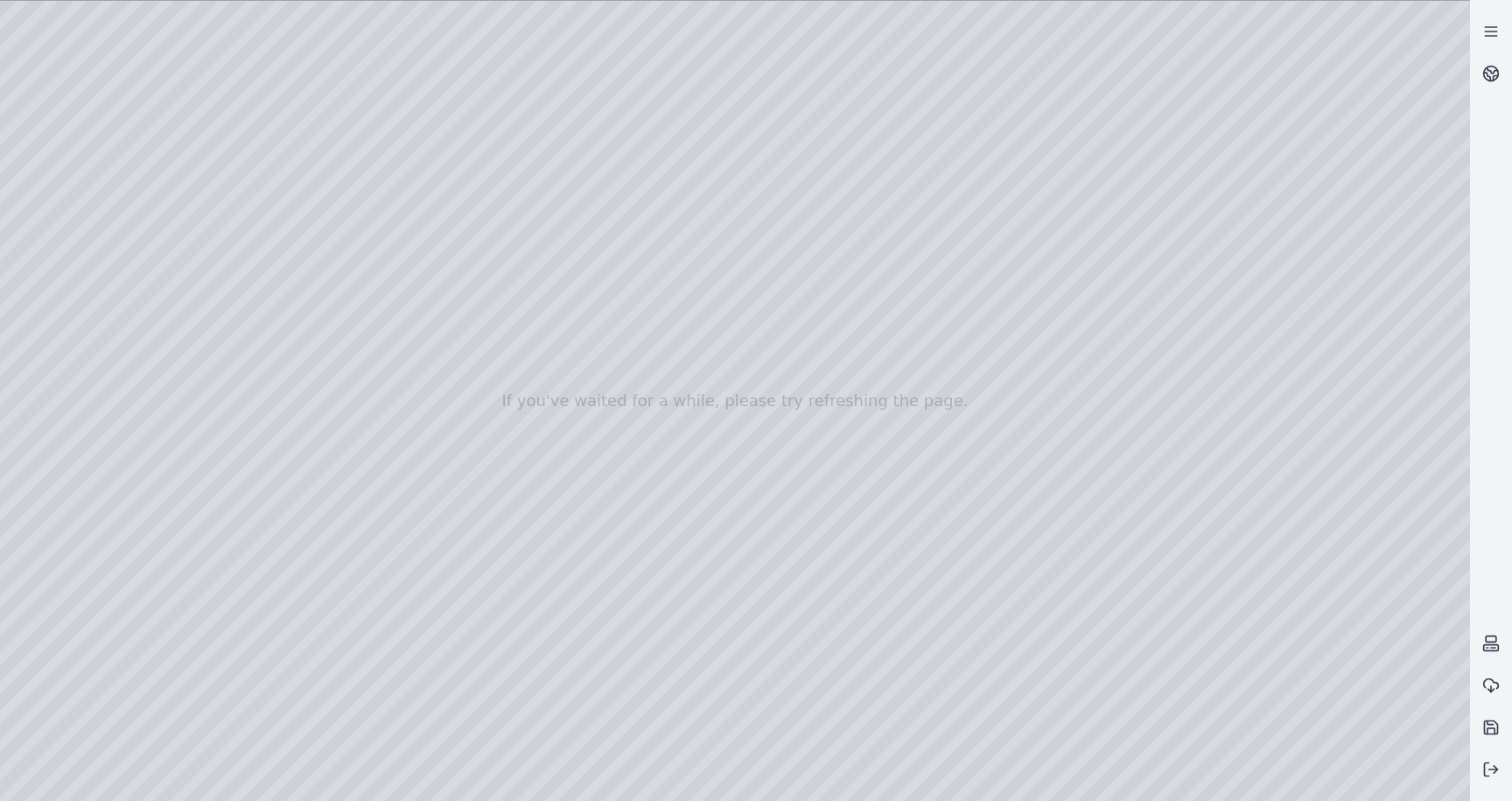
click at [353, 719] on div at bounding box center [735, 401] width 1471 height 800
drag, startPoint x: 883, startPoint y: 365, endPoint x: 991, endPoint y: 451, distance: 138.1
click at [991, 451] on div at bounding box center [735, 401] width 1471 height 800
click at [1323, 735] on div at bounding box center [735, 401] width 1471 height 800
click at [1265, 782] on div at bounding box center [735, 401] width 1471 height 800
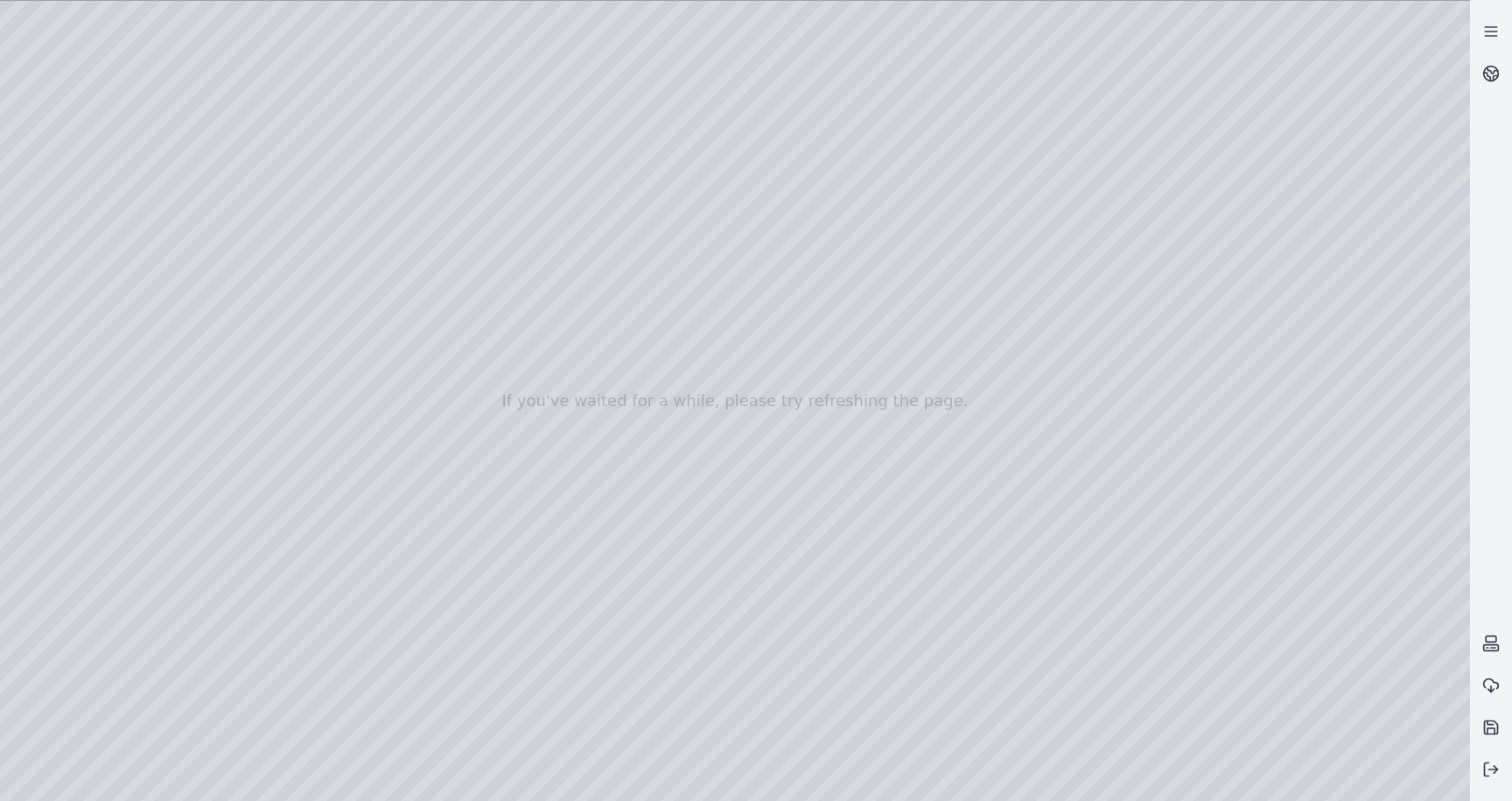
drag, startPoint x: 962, startPoint y: 523, endPoint x: 1052, endPoint y: 574, distance: 103.4
click at [1052, 574] on div at bounding box center [735, 401] width 1471 height 800
drag, startPoint x: 1052, startPoint y: 574, endPoint x: 912, endPoint y: 538, distance: 144.6
drag, startPoint x: 912, startPoint y: 538, endPoint x: 1084, endPoint y: 585, distance: 178.3
drag, startPoint x: 1227, startPoint y: 636, endPoint x: 1185, endPoint y: 634, distance: 42.0
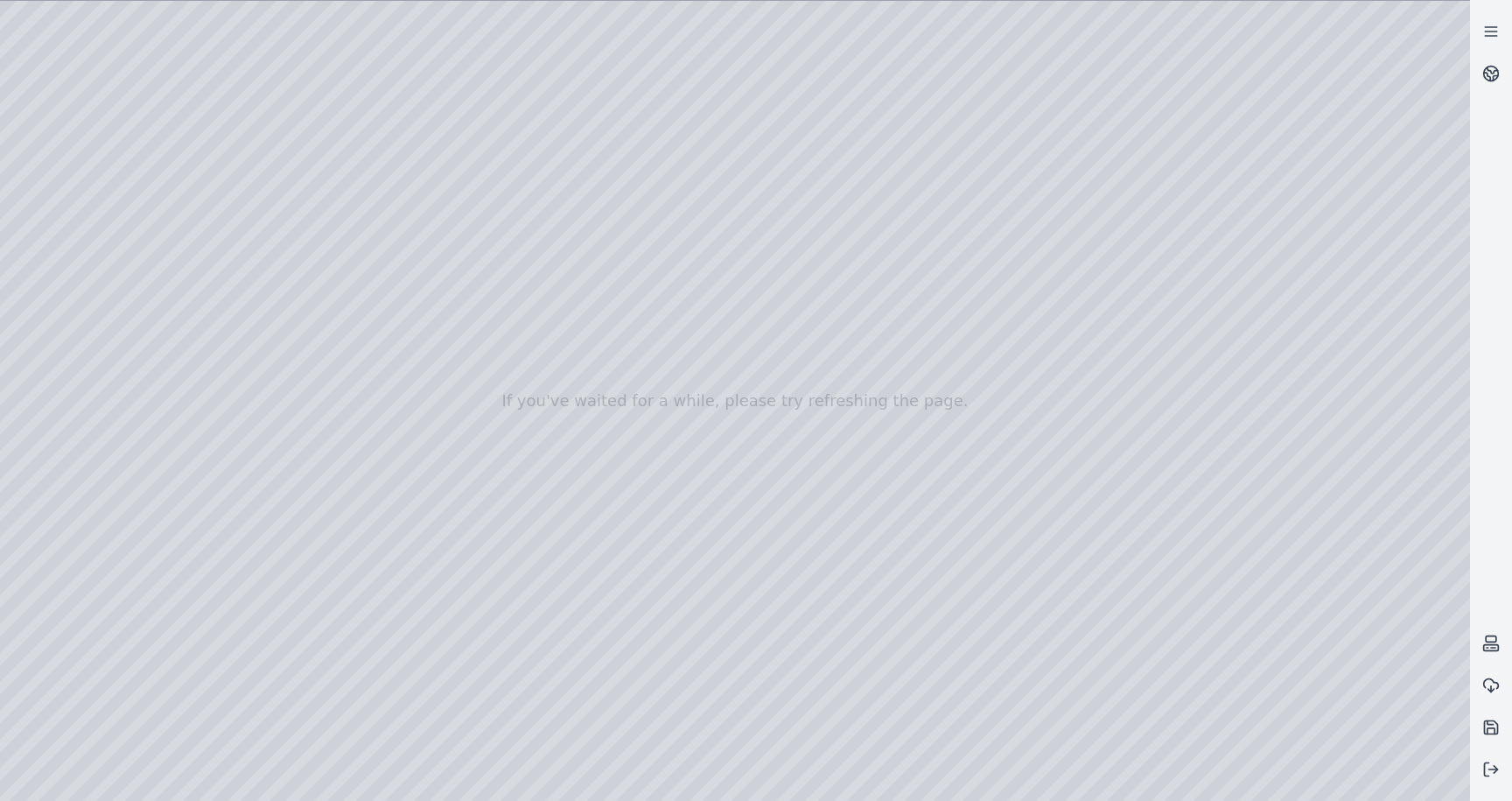
click at [84, 302] on div at bounding box center [735, 401] width 1471 height 800
drag, startPoint x: 256, startPoint y: 240, endPoint x: 266, endPoint y: 240, distance: 10.0
click at [266, 240] on div at bounding box center [735, 401] width 1471 height 800
click at [334, 724] on div at bounding box center [735, 401] width 1471 height 800
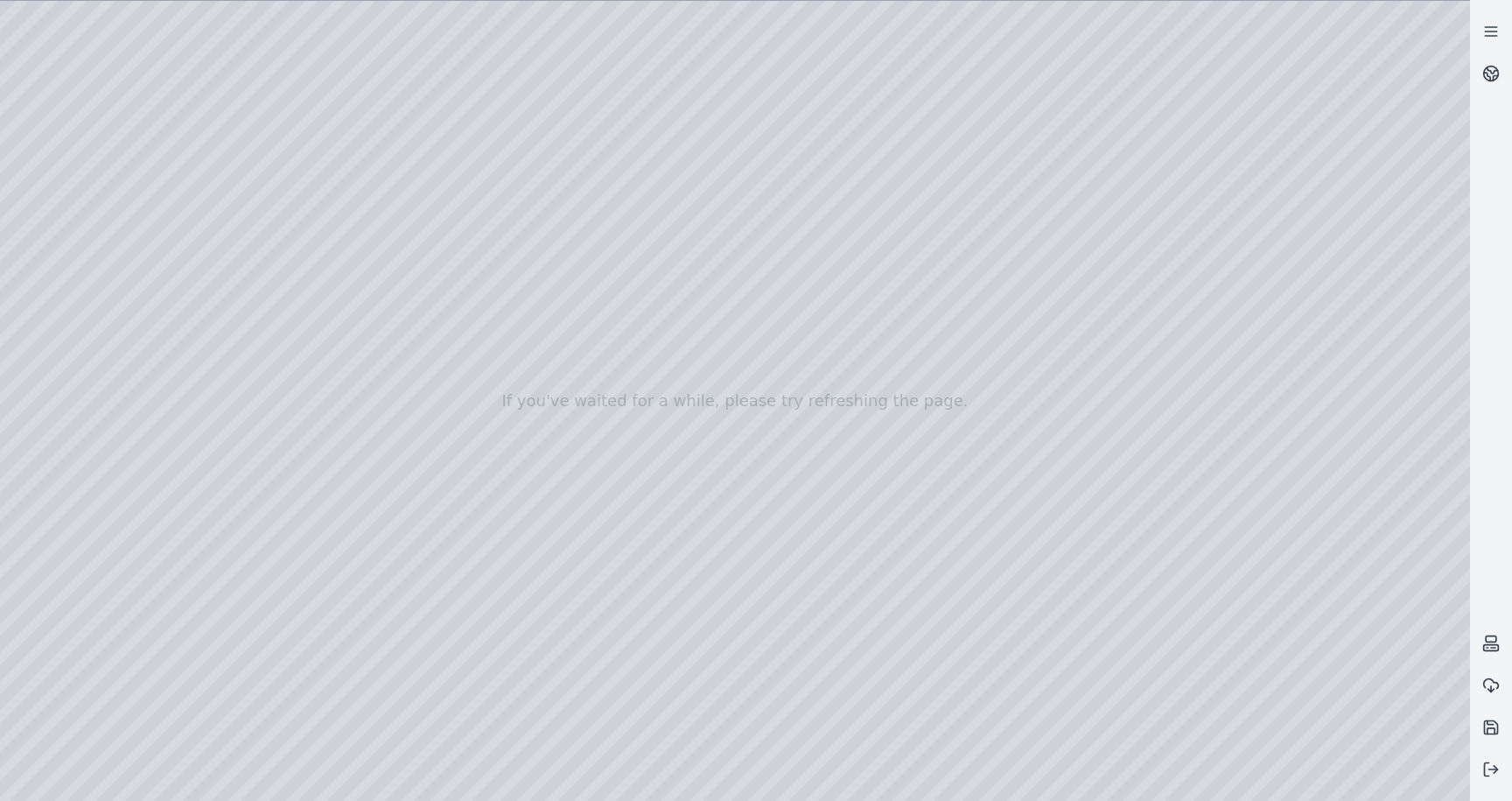
drag, startPoint x: 321, startPoint y: 287, endPoint x: 298, endPoint y: 287, distance: 23.0
click at [298, 287] on div at bounding box center [735, 401] width 1471 height 800
drag, startPoint x: 321, startPoint y: 287, endPoint x: 297, endPoint y: 287, distance: 24.0
click at [297, 287] on div at bounding box center [735, 401] width 1471 height 800
drag, startPoint x: 253, startPoint y: 483, endPoint x: 306, endPoint y: 483, distance: 53.0
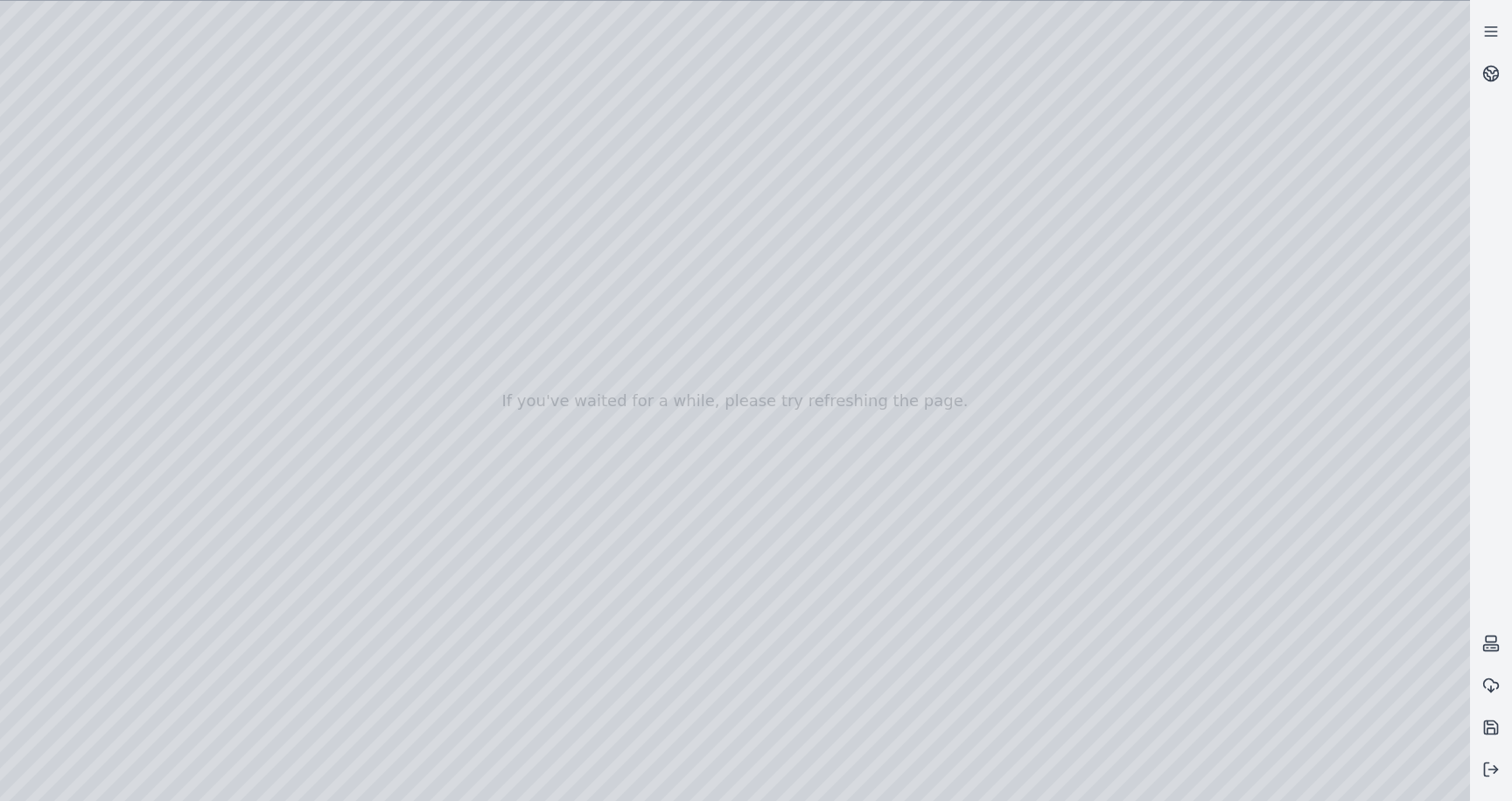
click at [306, 483] on div at bounding box center [735, 401] width 1471 height 800
click at [261, 362] on div at bounding box center [735, 401] width 1471 height 800
click at [258, 362] on div at bounding box center [735, 401] width 1471 height 800
drag, startPoint x: 255, startPoint y: 603, endPoint x: 283, endPoint y: 605, distance: 28.1
click at [283, 605] on div at bounding box center [735, 401] width 1471 height 800
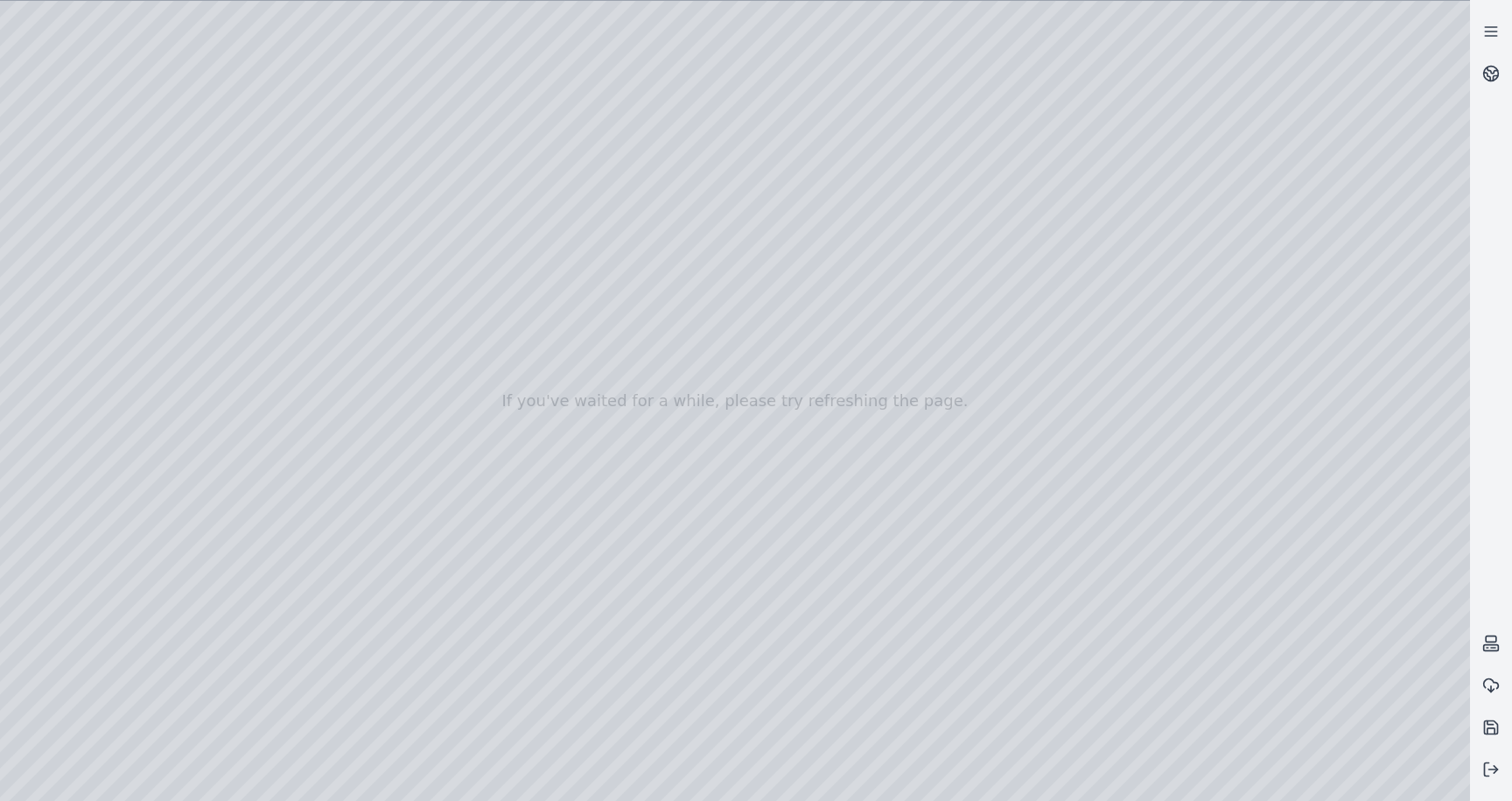
click at [338, 724] on div at bounding box center [735, 401] width 1471 height 800
click at [69, 325] on div at bounding box center [735, 401] width 1471 height 800
drag, startPoint x: 225, startPoint y: 333, endPoint x: 236, endPoint y: 327, distance: 12.5
click at [236, 327] on div at bounding box center [735, 401] width 1471 height 800
drag, startPoint x: 348, startPoint y: 643, endPoint x: 178, endPoint y: 643, distance: 170.0
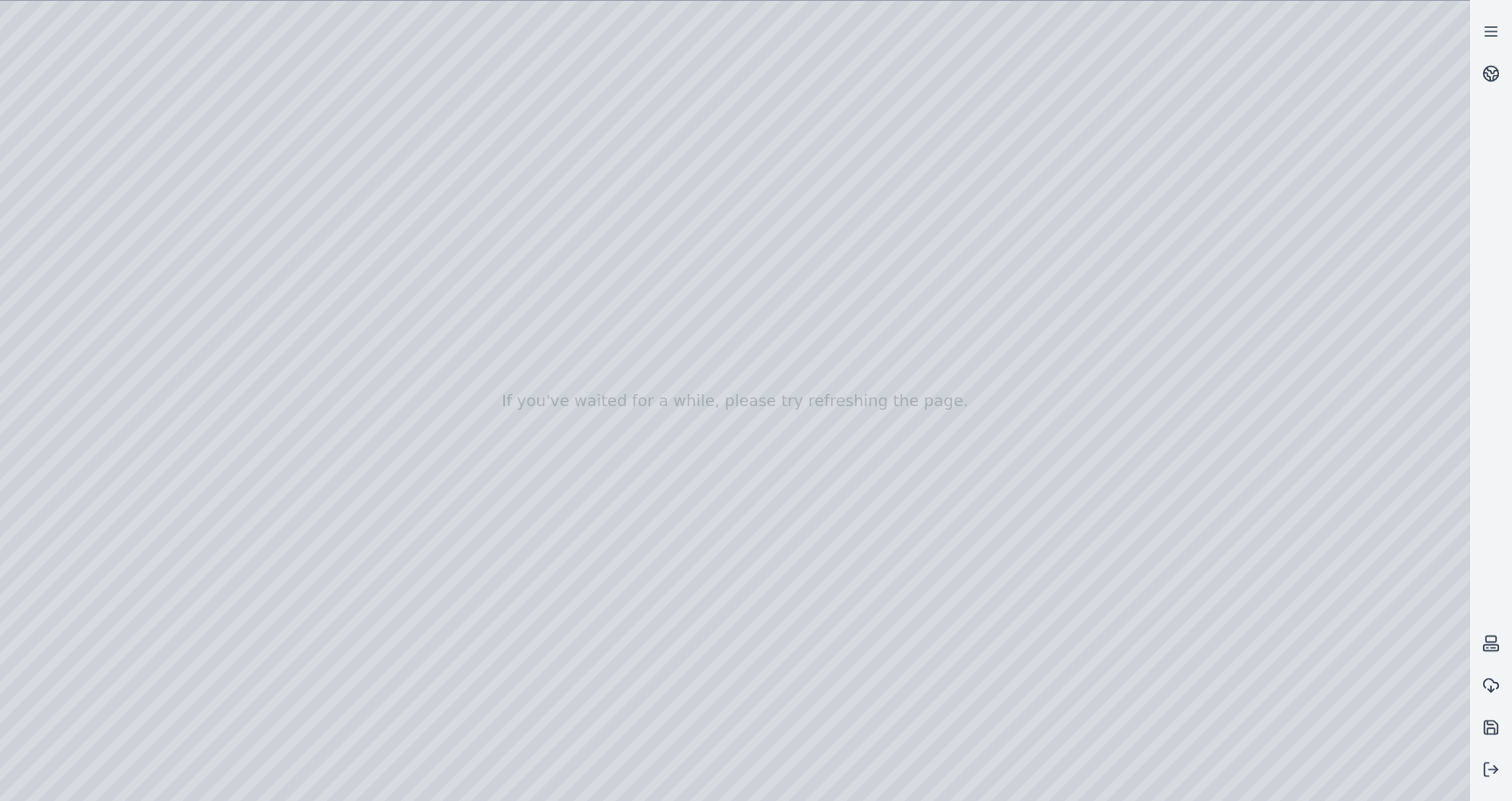
click at [178, 643] on div at bounding box center [735, 401] width 1471 height 800
click at [339, 725] on div at bounding box center [735, 401] width 1471 height 800
click at [75, 294] on div at bounding box center [735, 401] width 1471 height 800
click at [80, 267] on div at bounding box center [735, 401] width 1471 height 800
click at [346, 452] on div at bounding box center [735, 401] width 1471 height 800
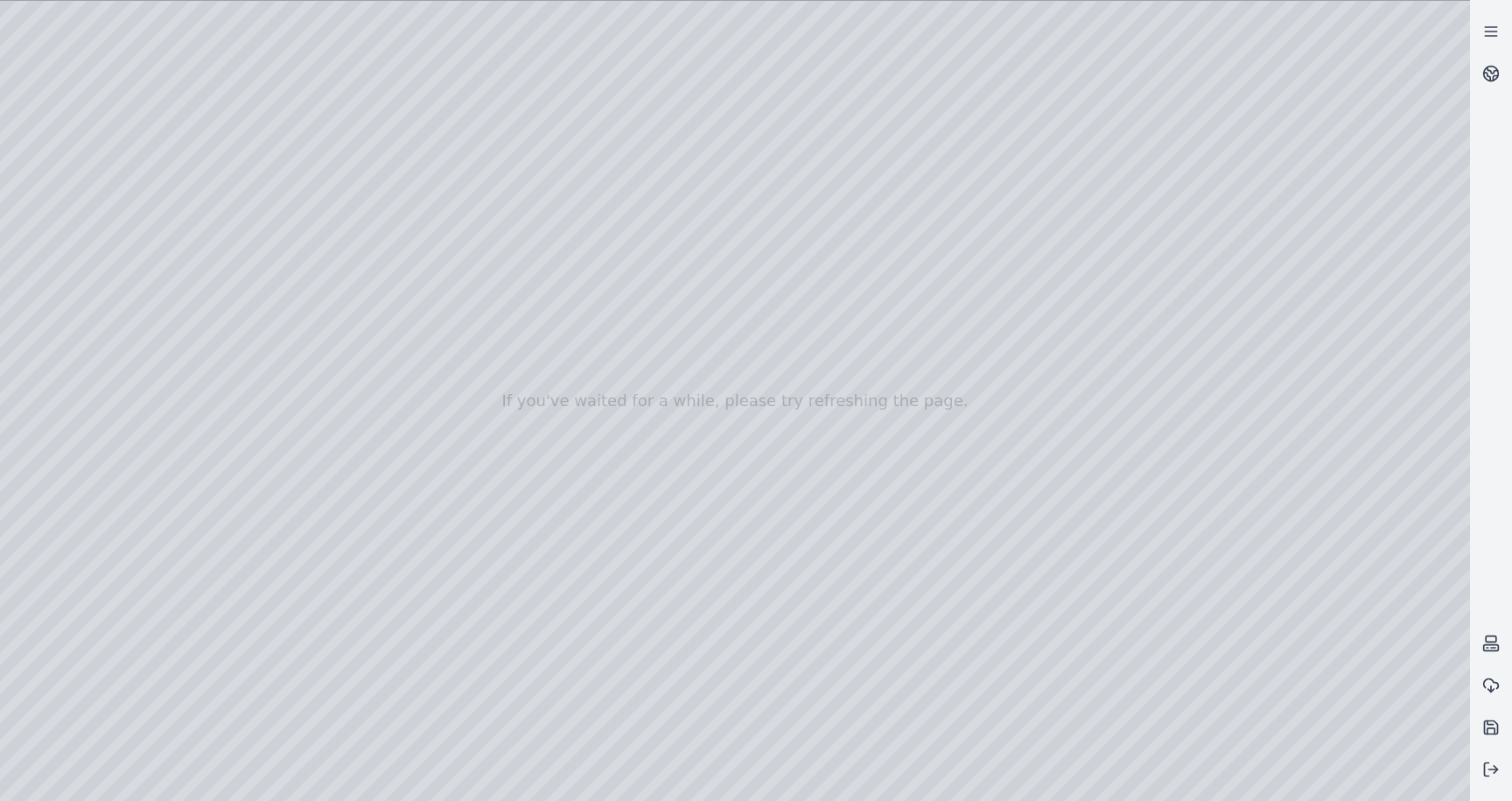
click at [232, 459] on div at bounding box center [735, 401] width 1471 height 800
click at [198, 502] on div at bounding box center [735, 401] width 1471 height 800
click at [233, 335] on div at bounding box center [735, 401] width 1471 height 800
click at [216, 381] on div at bounding box center [735, 401] width 1471 height 800
click at [345, 451] on div at bounding box center [735, 401] width 1471 height 800
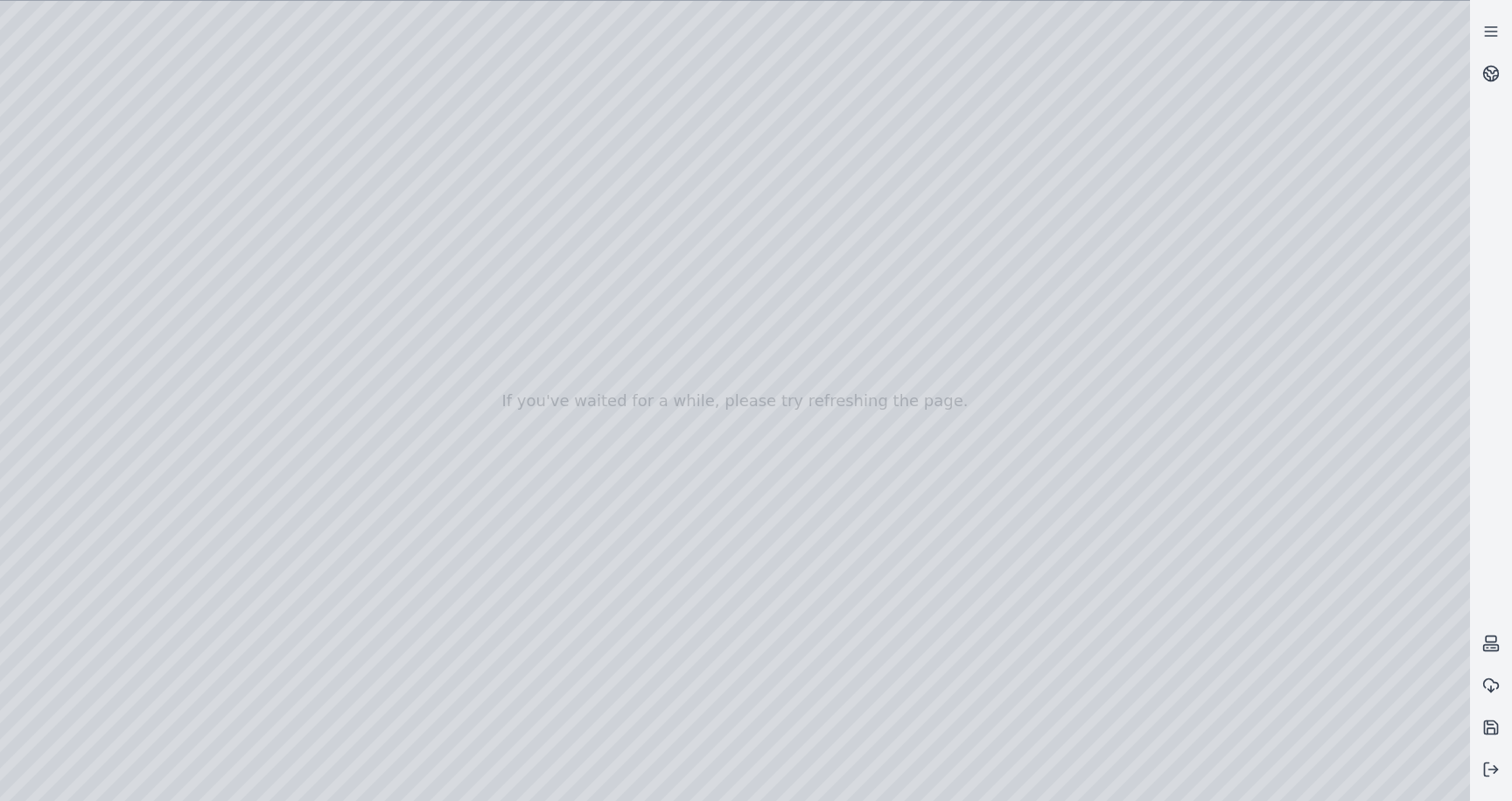
click at [349, 726] on div at bounding box center [735, 401] width 1471 height 800
click at [210, 586] on div at bounding box center [735, 401] width 1471 height 800
click at [340, 730] on div at bounding box center [735, 401] width 1471 height 800
drag, startPoint x: 660, startPoint y: 606, endPoint x: 881, endPoint y: 510, distance: 241.0
click at [881, 510] on div at bounding box center [735, 401] width 1471 height 800
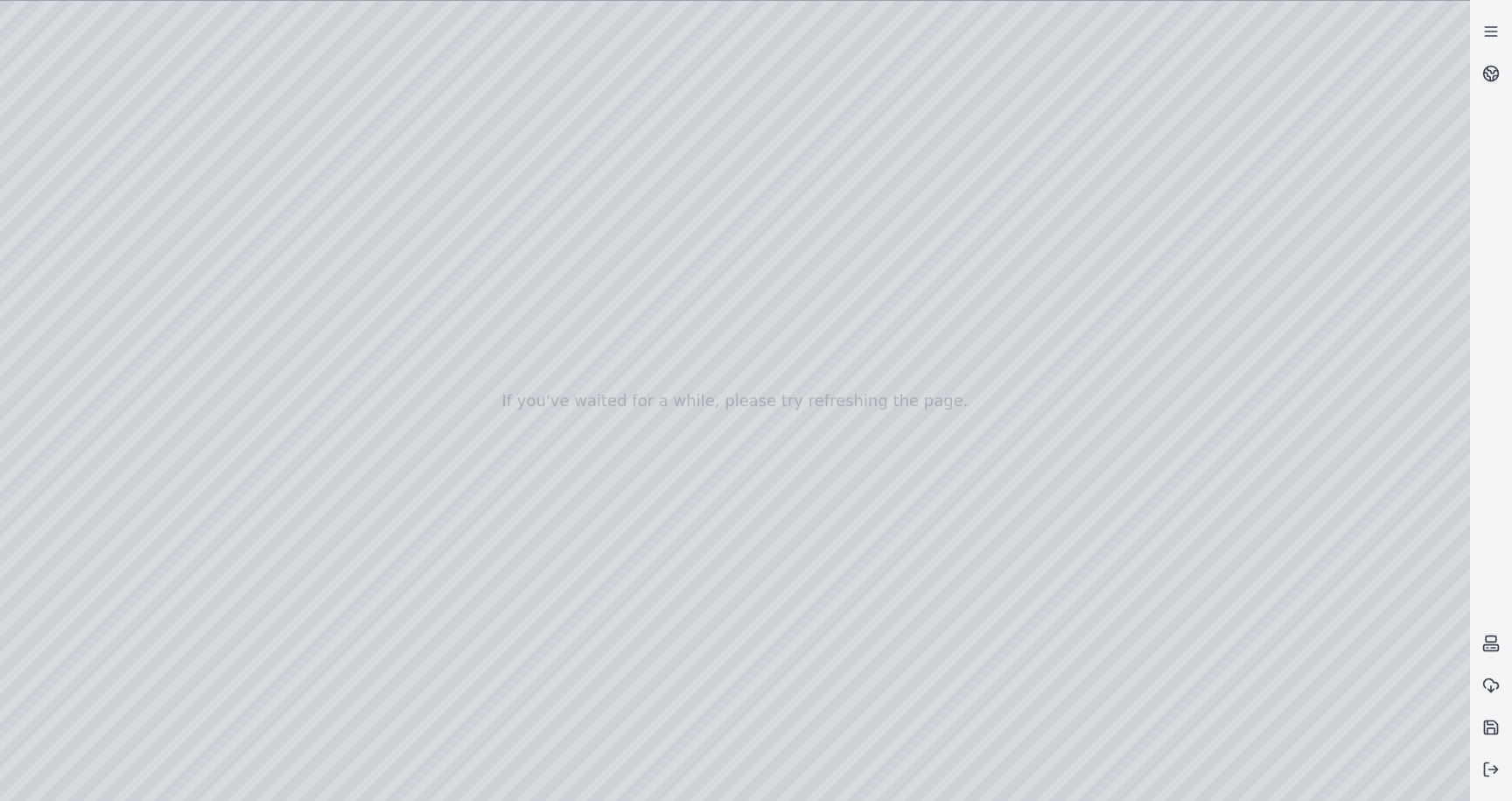
click at [156, 52] on div at bounding box center [735, 401] width 1471 height 800
click at [1105, 153] on div at bounding box center [735, 401] width 1471 height 800
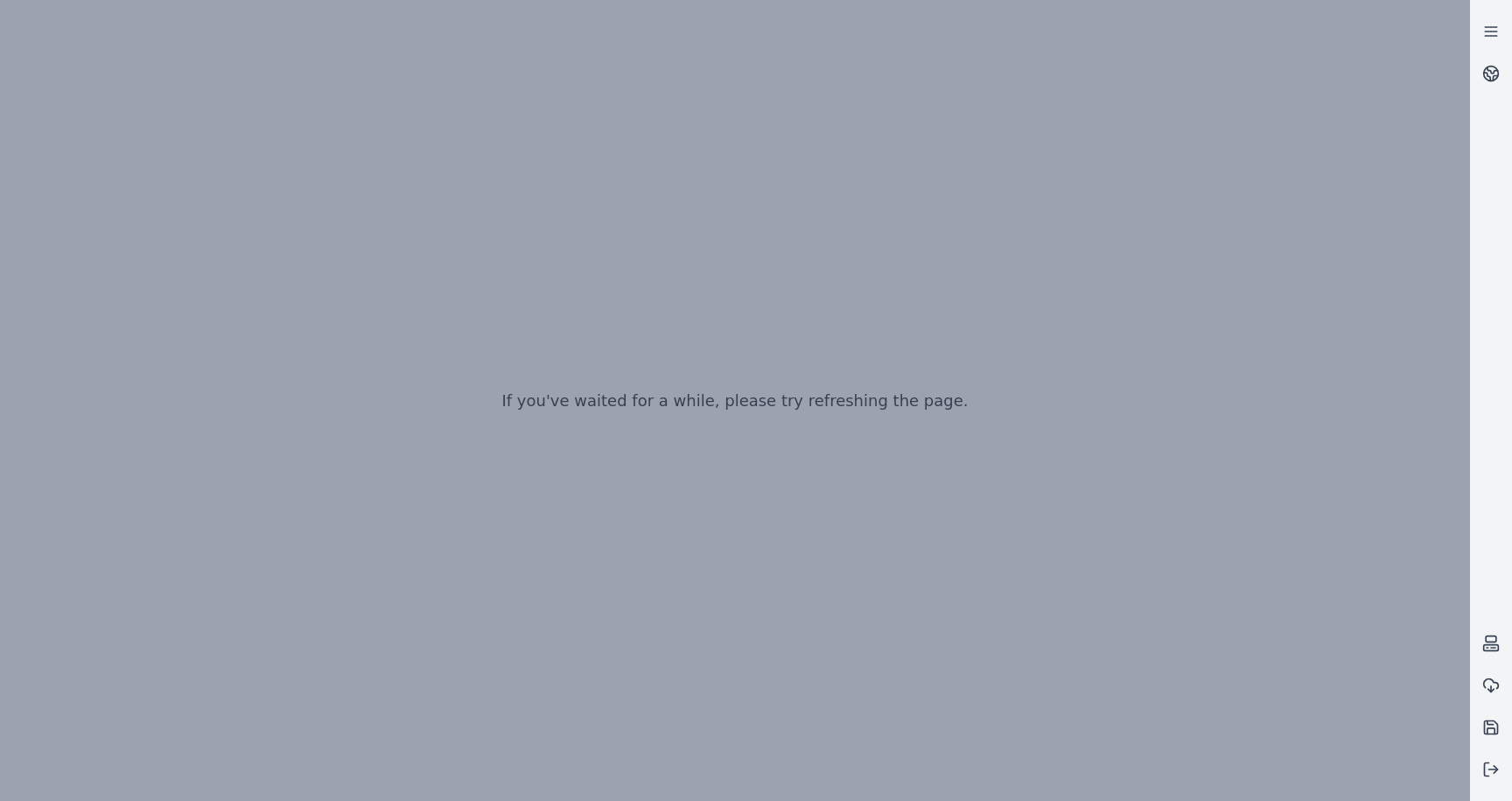
click at [1262, 5] on div "If you've waited for a while, please try refreshing the page." at bounding box center [735, 400] width 1471 height 801
